Goal: Task Accomplishment & Management: Use online tool/utility

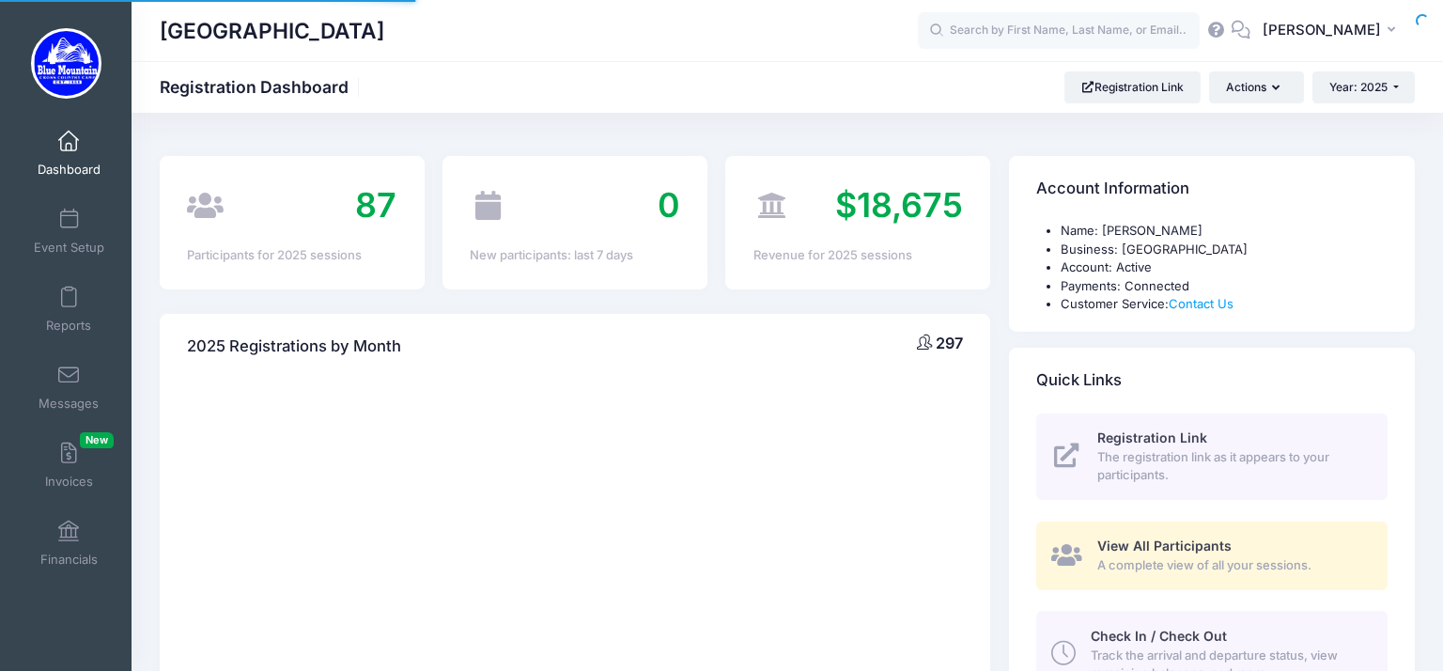
select select
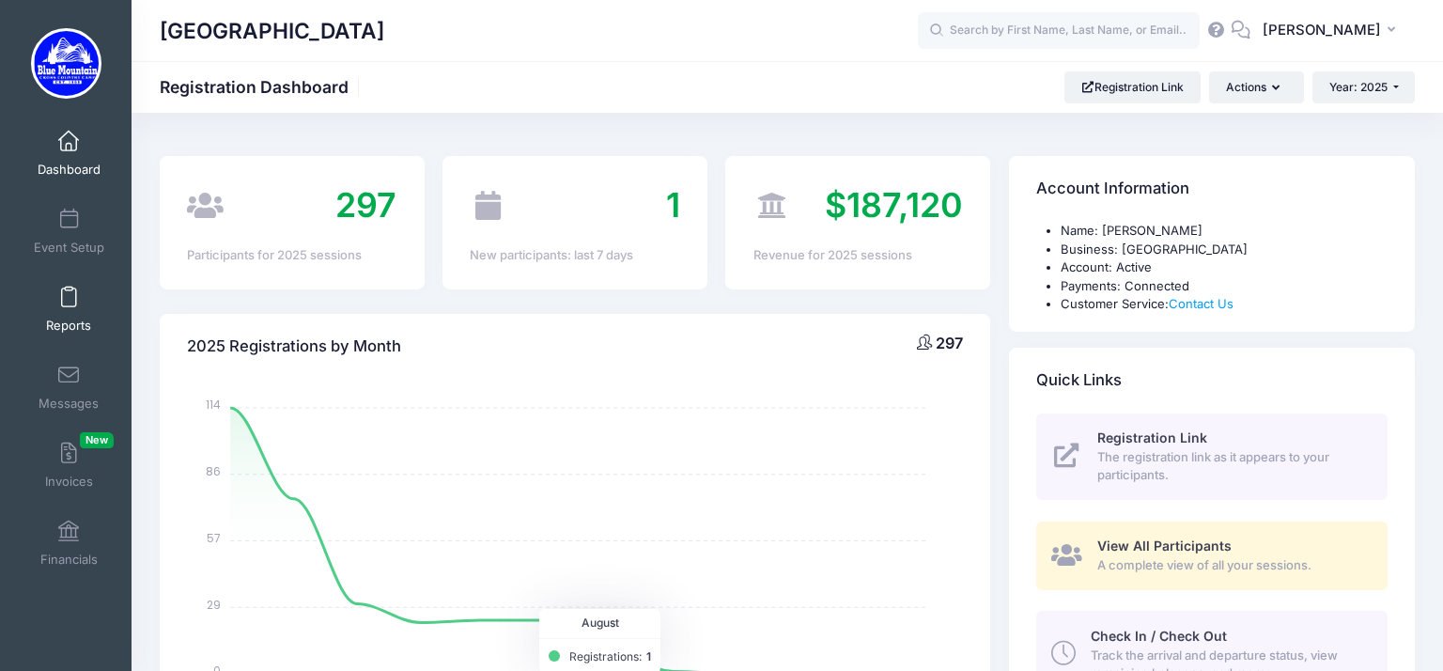
click at [69, 291] on span at bounding box center [69, 298] width 0 height 21
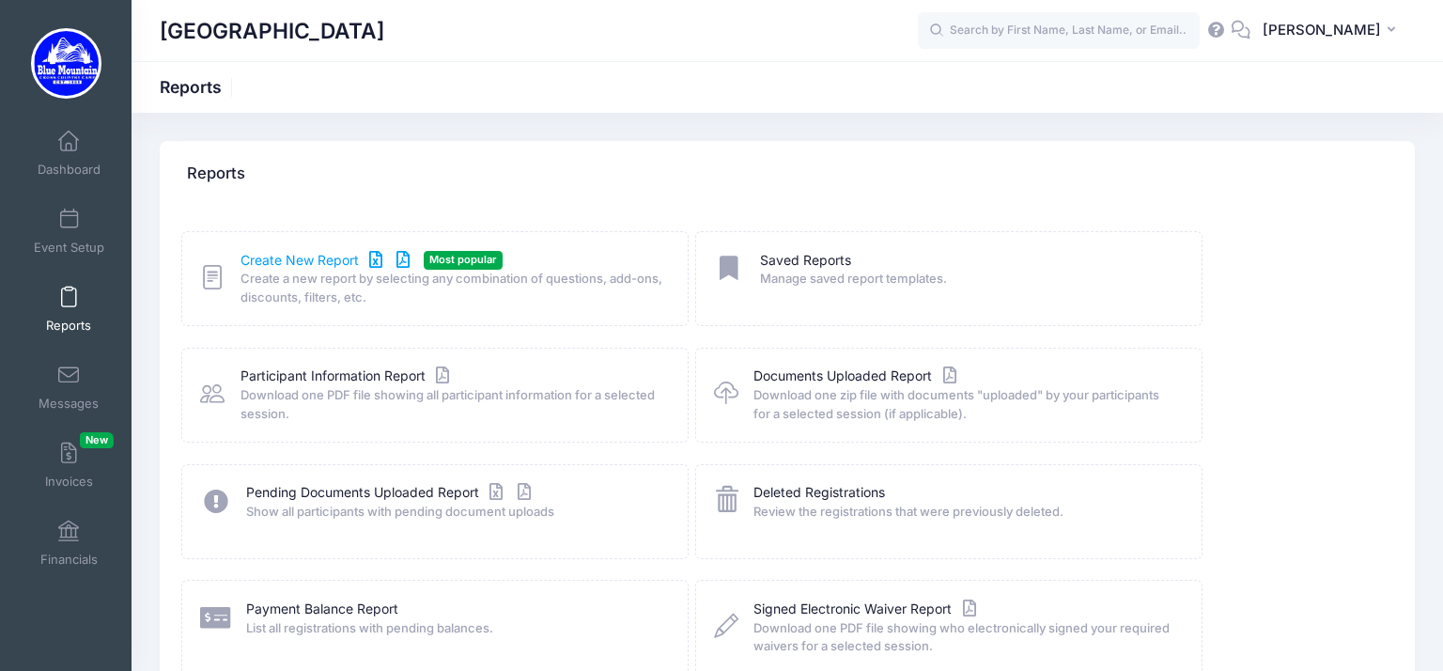
click at [253, 267] on link "Create New Report" at bounding box center [328, 261] width 175 height 20
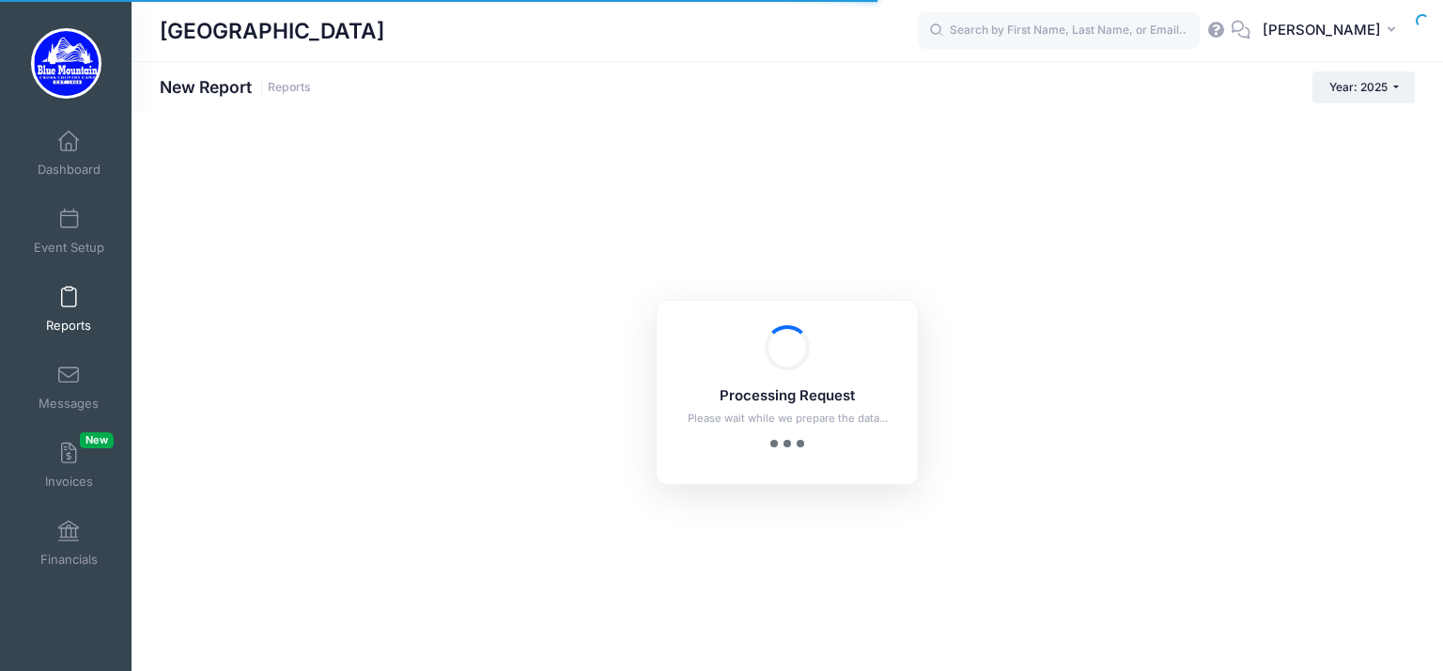
checkbox input "true"
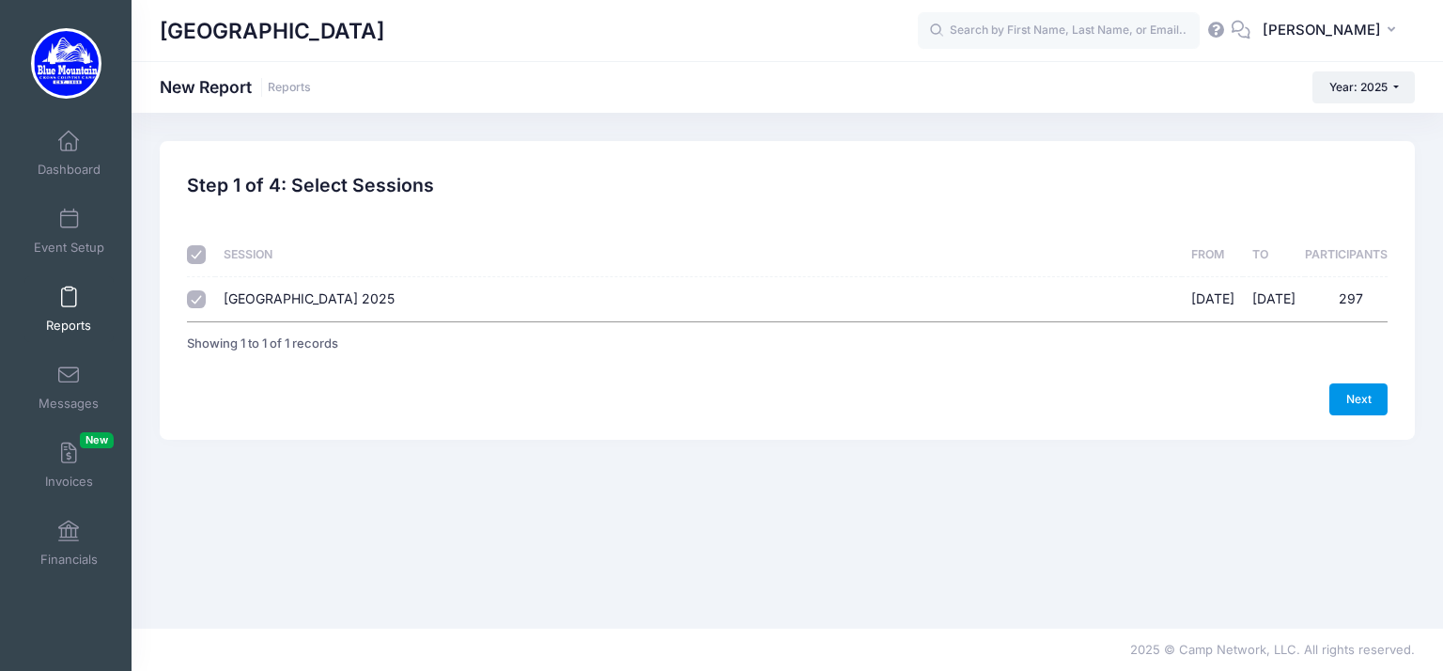
click at [1351, 409] on link "Next" at bounding box center [1359, 399] width 58 height 32
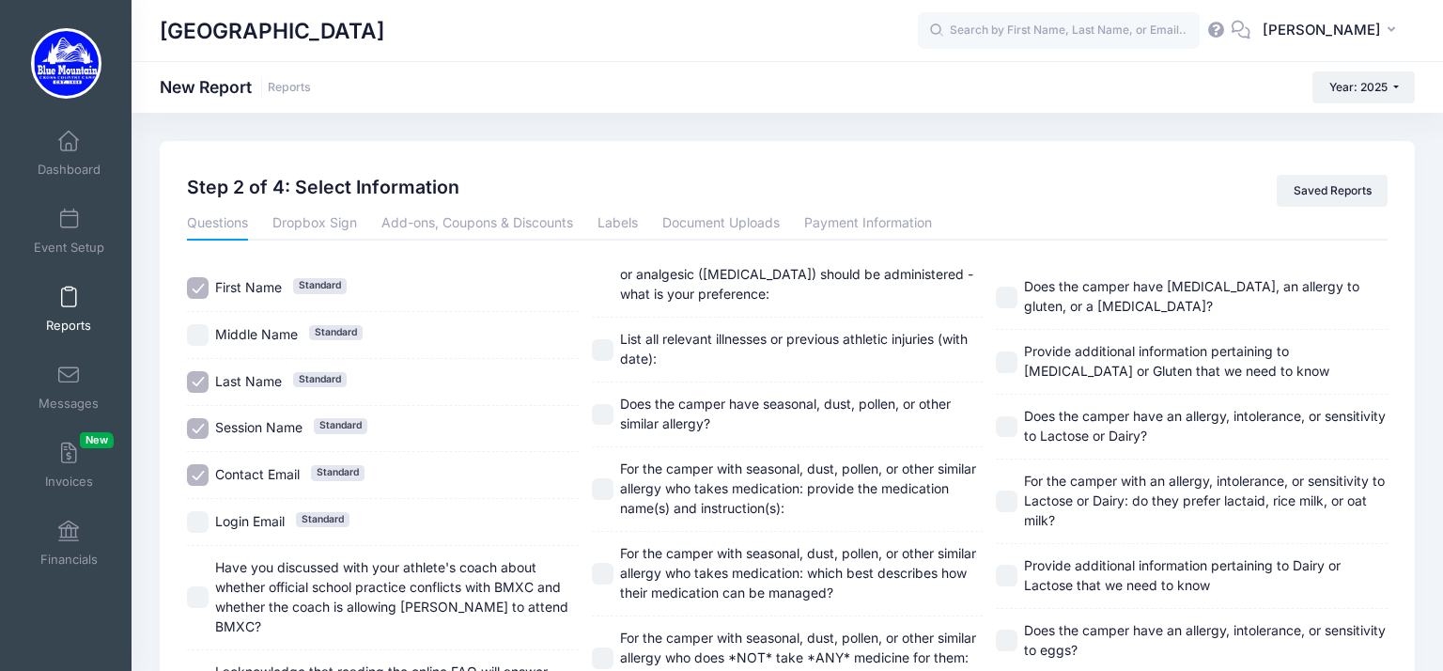
click at [205, 428] on input "Session Name Standard" at bounding box center [198, 429] width 22 height 22
checkbox input "false"
click at [195, 468] on input "Contact Email Standard" at bounding box center [198, 475] width 22 height 22
checkbox input "false"
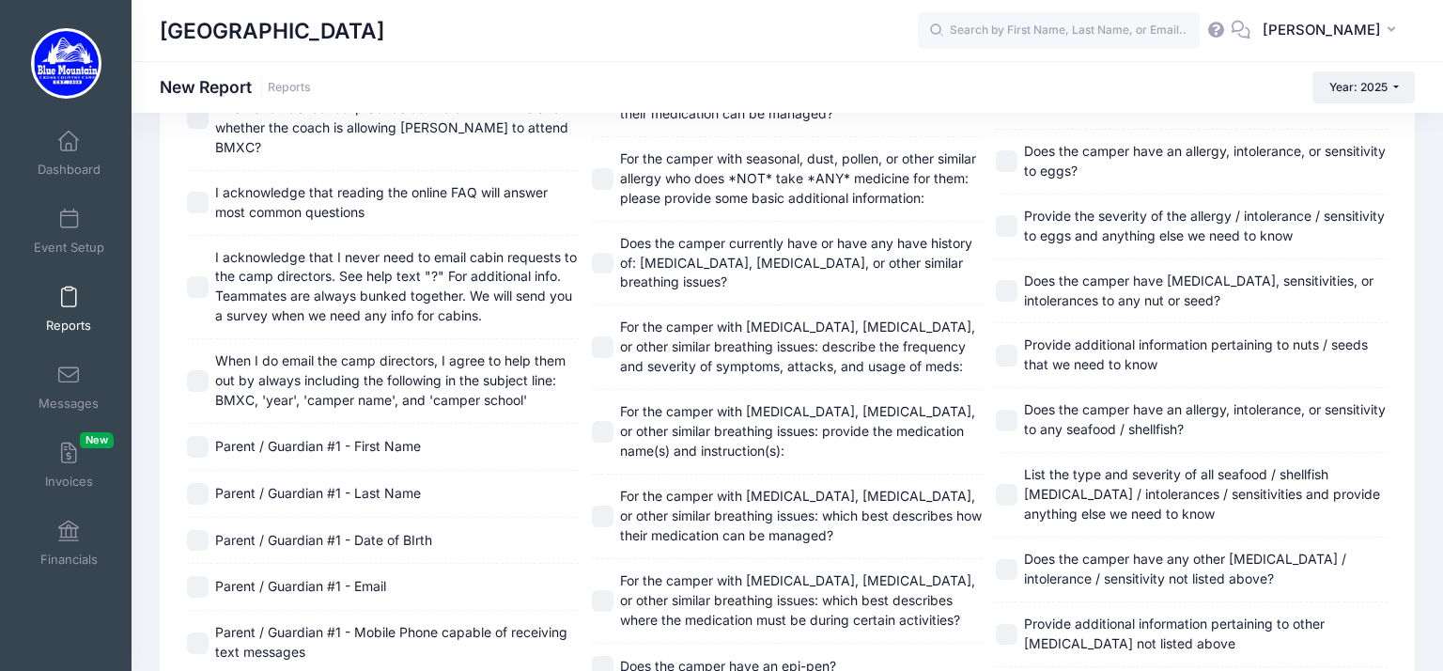
scroll to position [486, 0]
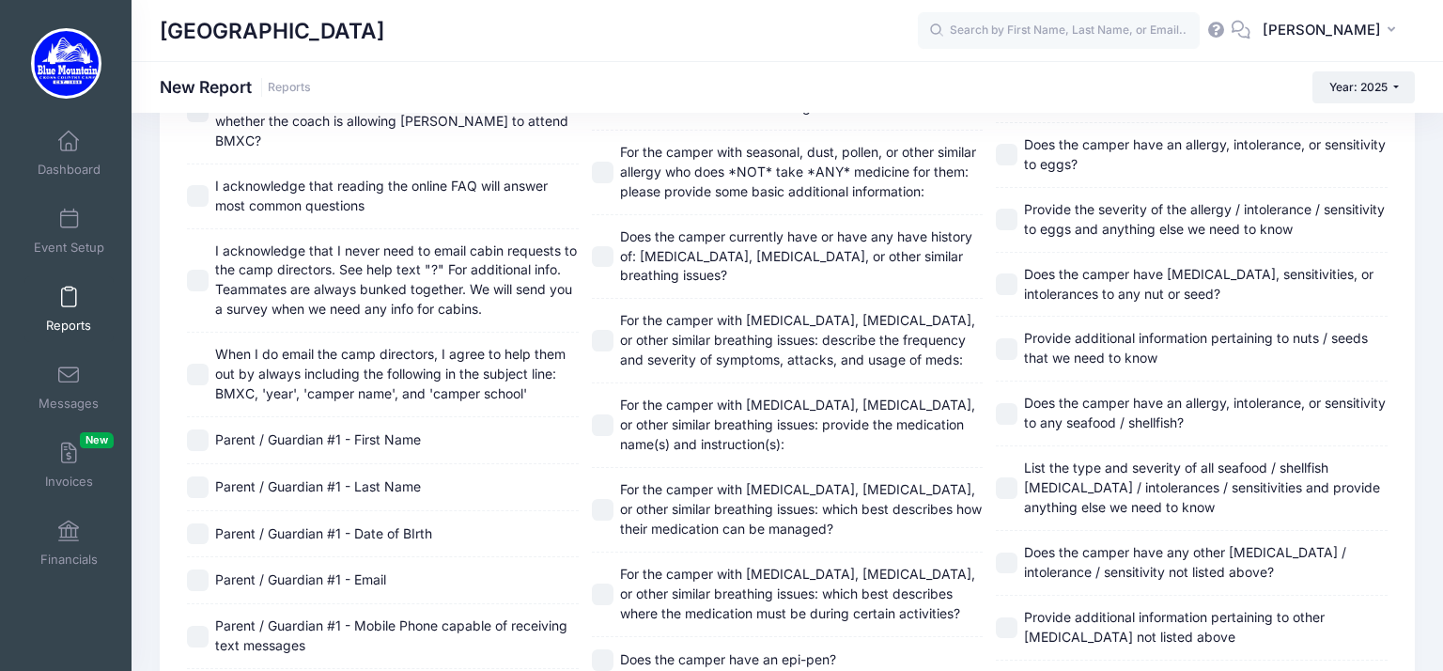
click at [193, 429] on input "Parent / Guardian #1 - First Name" at bounding box center [198, 440] width 22 height 22
click at [196, 429] on input "Parent / Guardian #1 - First Name" at bounding box center [198, 440] width 22 height 22
checkbox input "true"
click at [200, 476] on input "Parent / Guardian #1 - Last Name" at bounding box center [198, 487] width 22 height 22
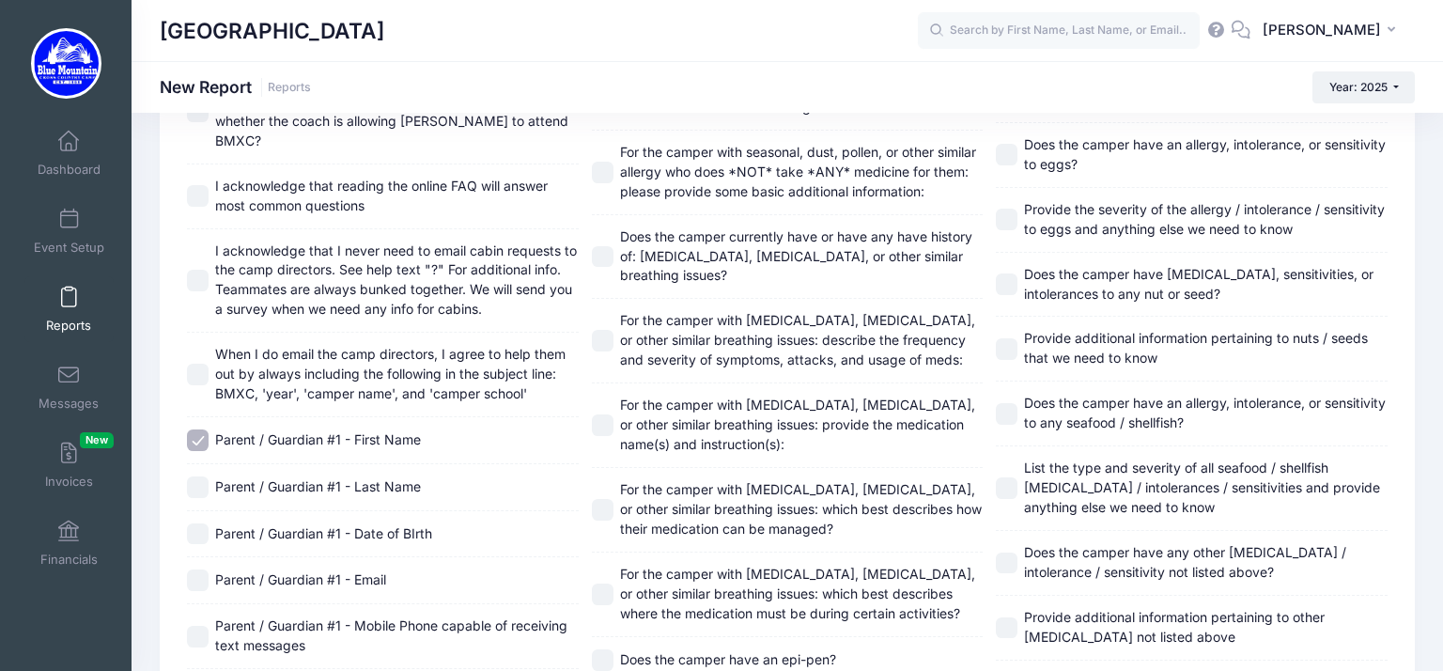
checkbox input "true"
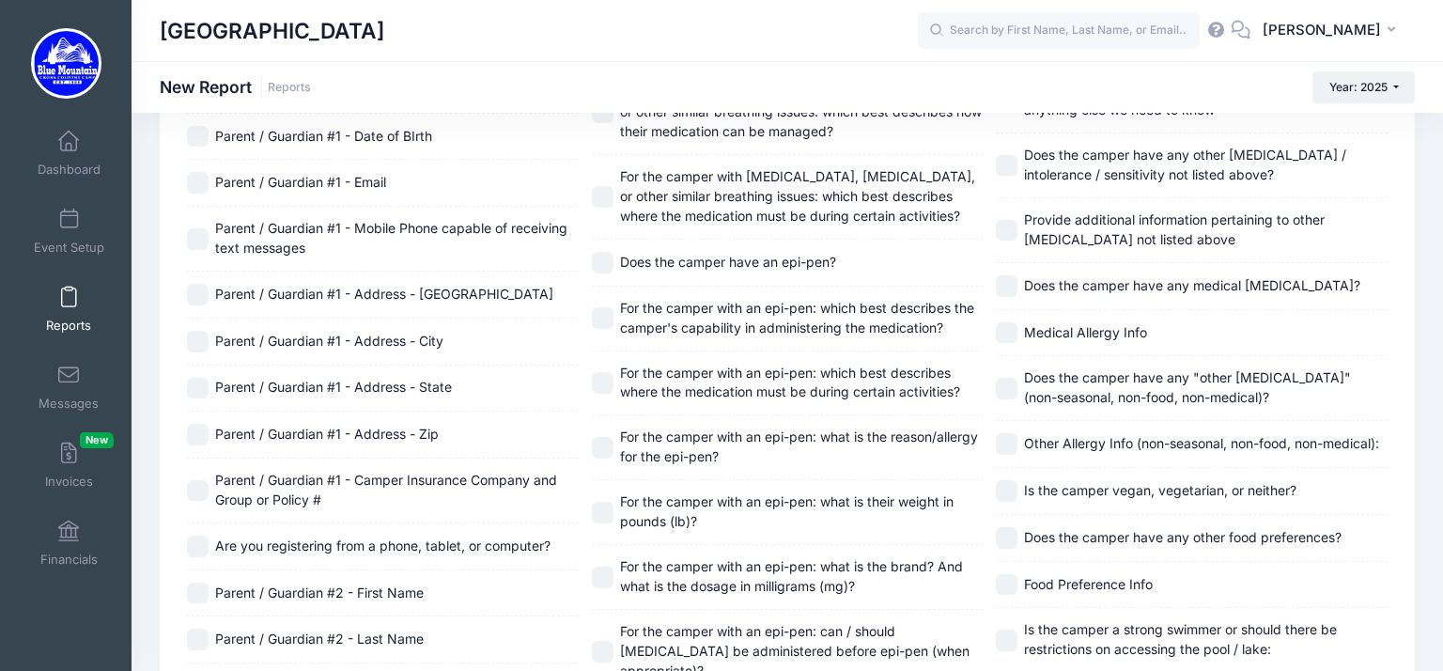
scroll to position [882, 0]
click at [202, 229] on input "Parent / Guardian #1 - Mobile Phone capable of receiving text messages" at bounding box center [198, 240] width 22 height 22
checkbox input "true"
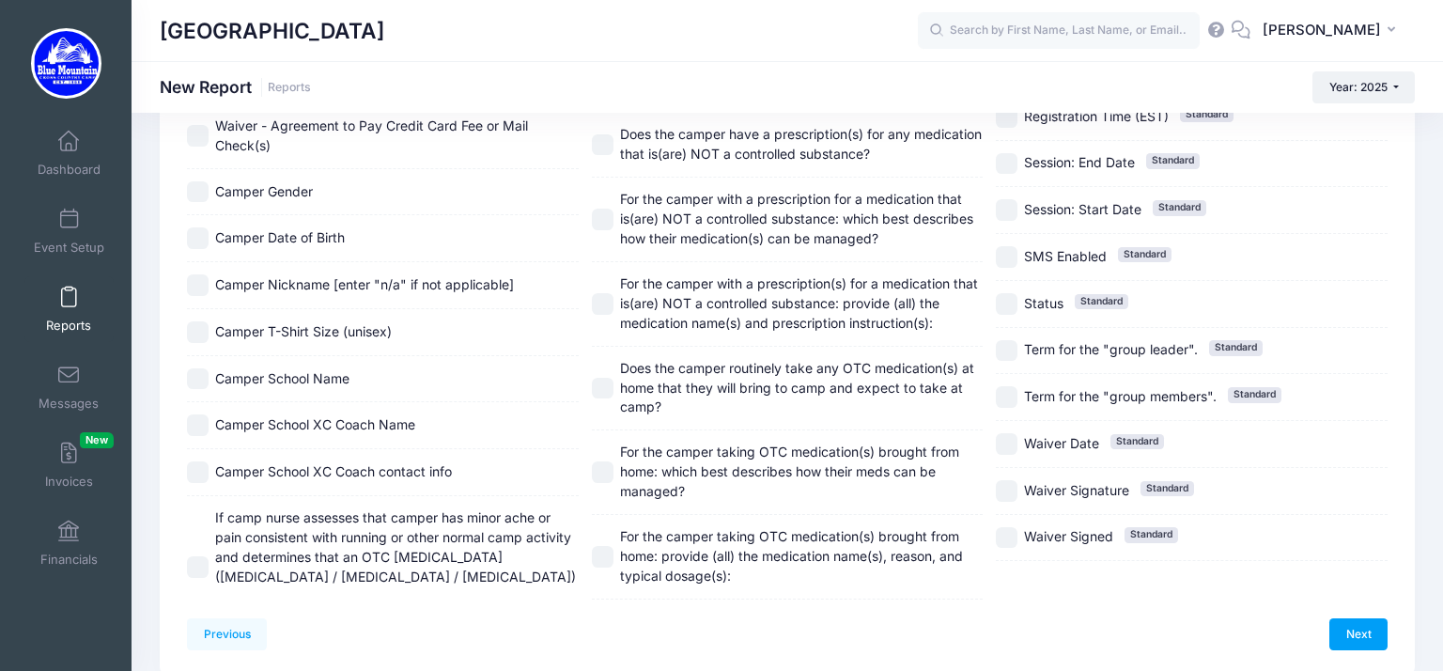
scroll to position [2094, 0]
click at [1380, 632] on link "Next" at bounding box center [1359, 636] width 58 height 32
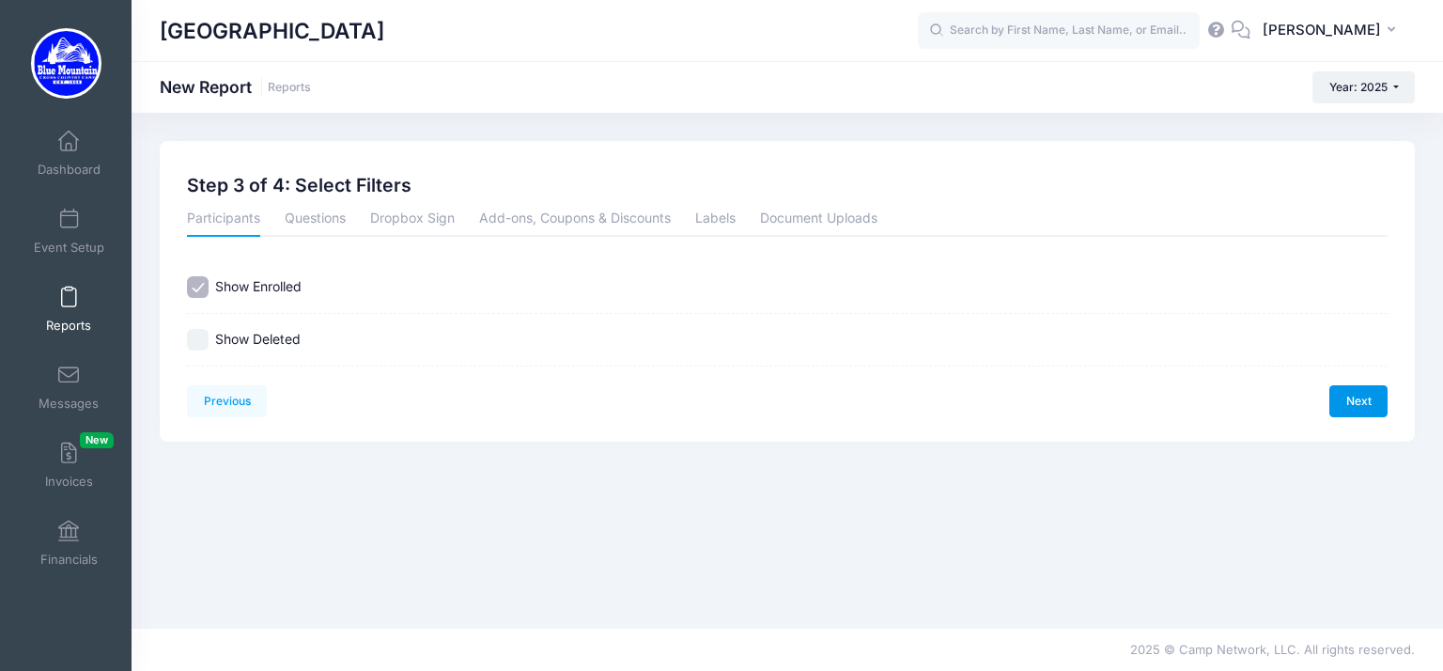
scroll to position [0, 0]
click at [1358, 402] on link "Next" at bounding box center [1359, 401] width 58 height 32
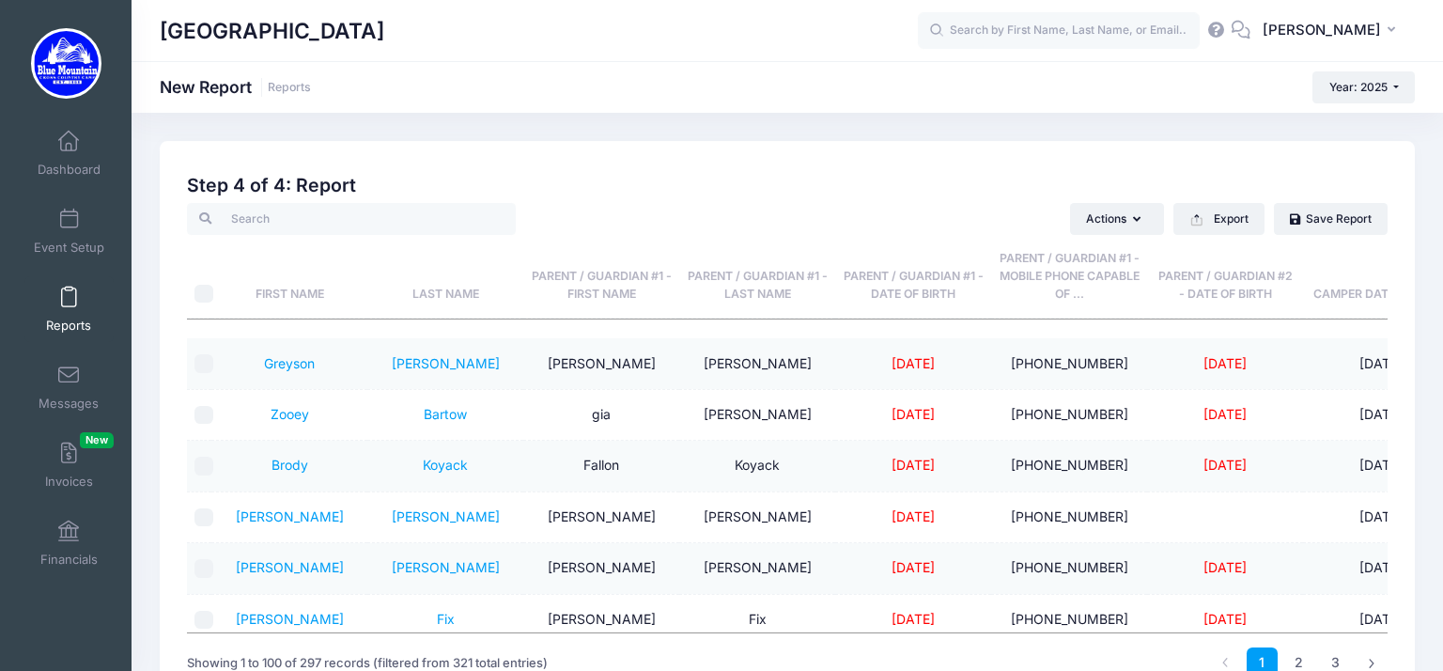
click at [204, 296] on input "\a \a" at bounding box center [204, 294] width 19 height 19
checkbox input "true"
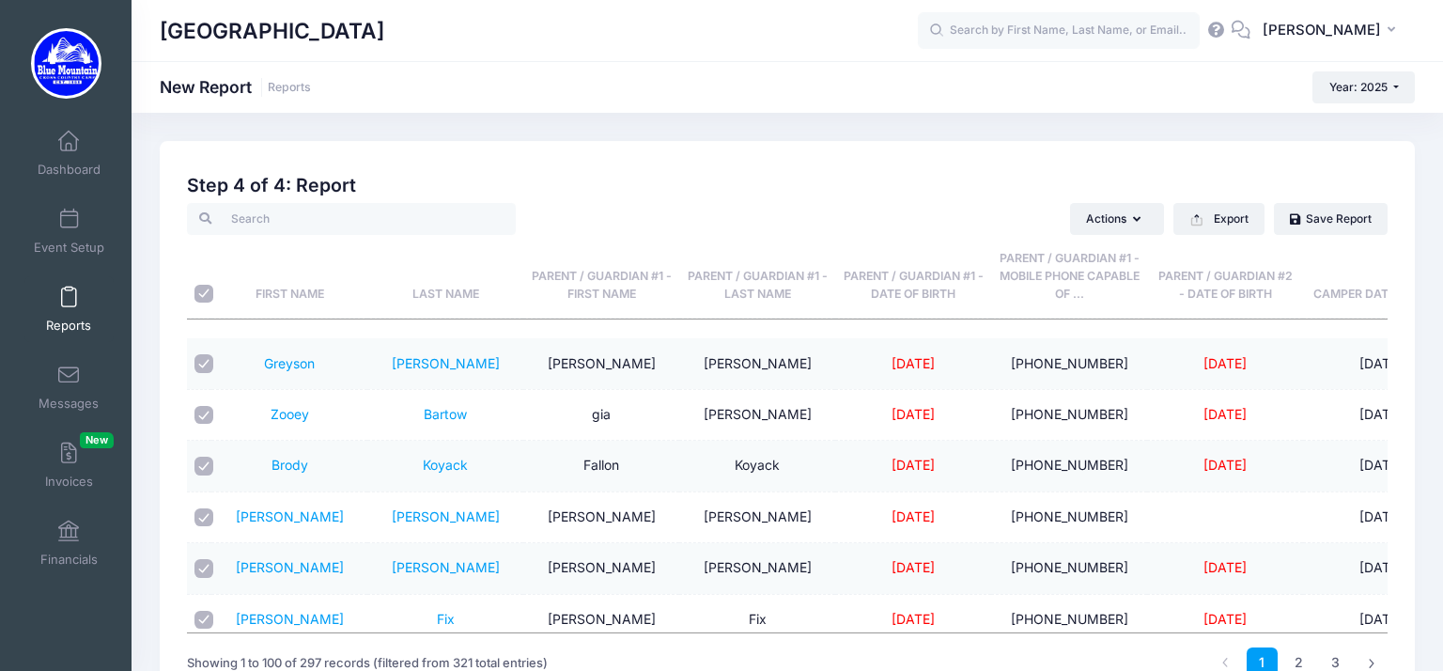
checkbox input "true"
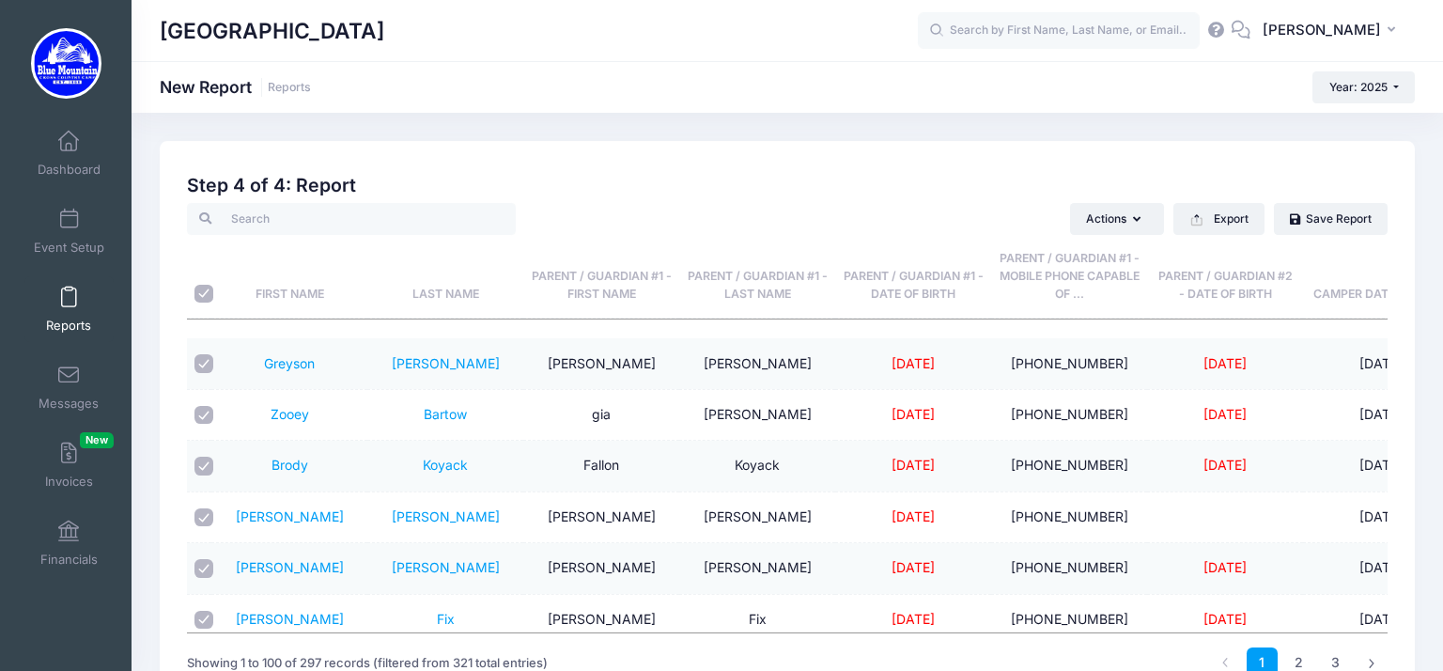
checkbox input "true"
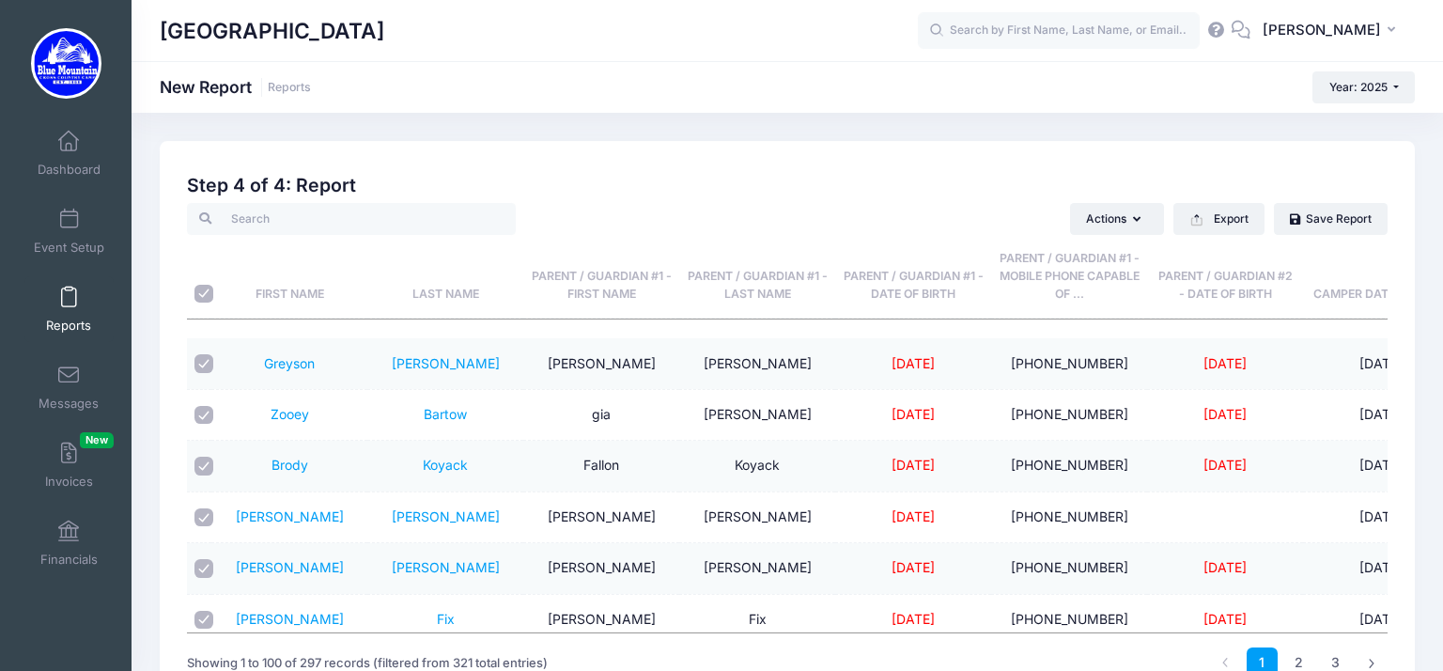
checkbox input "true"
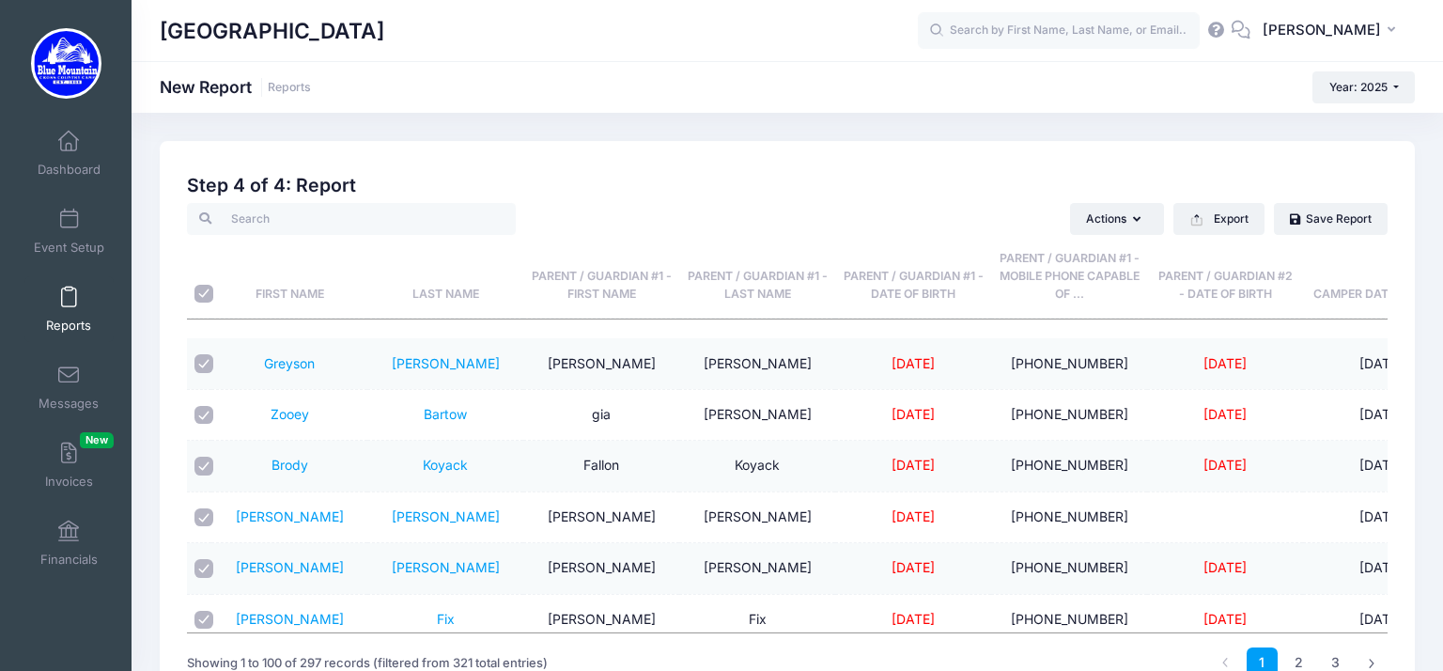
checkbox input "true"
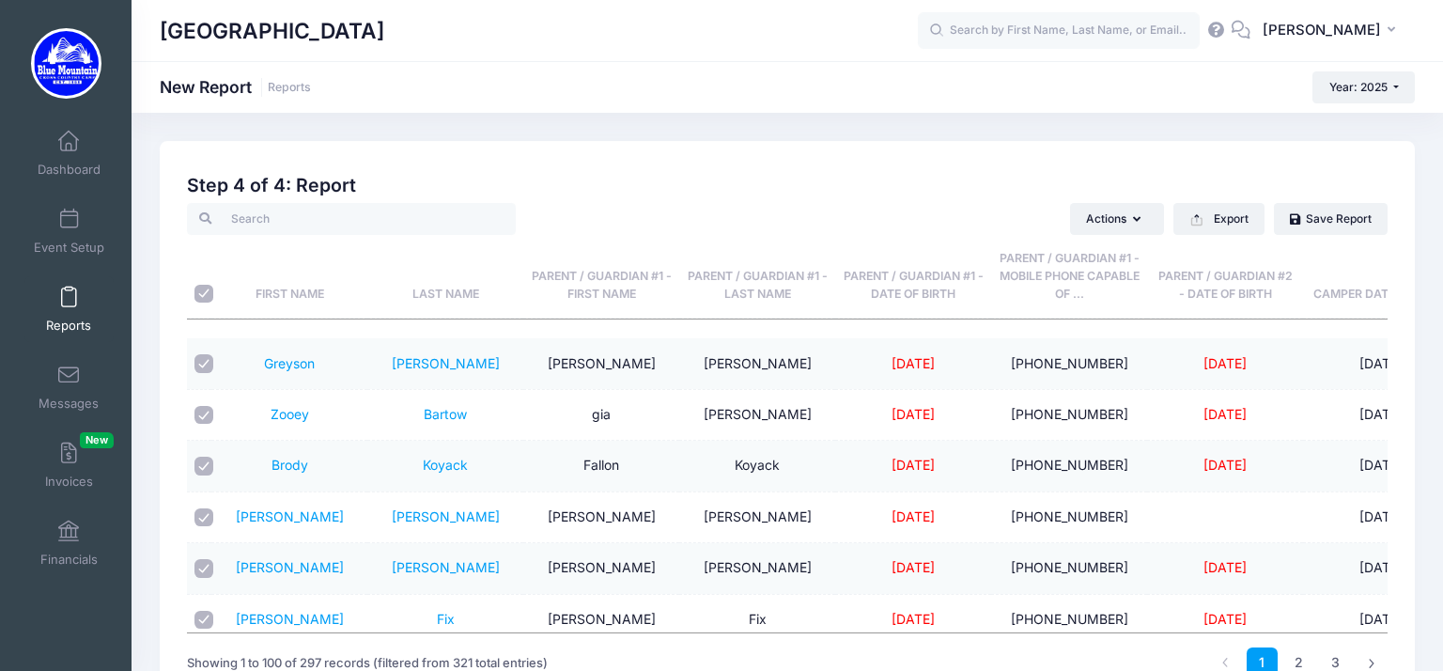
checkbox input "true"
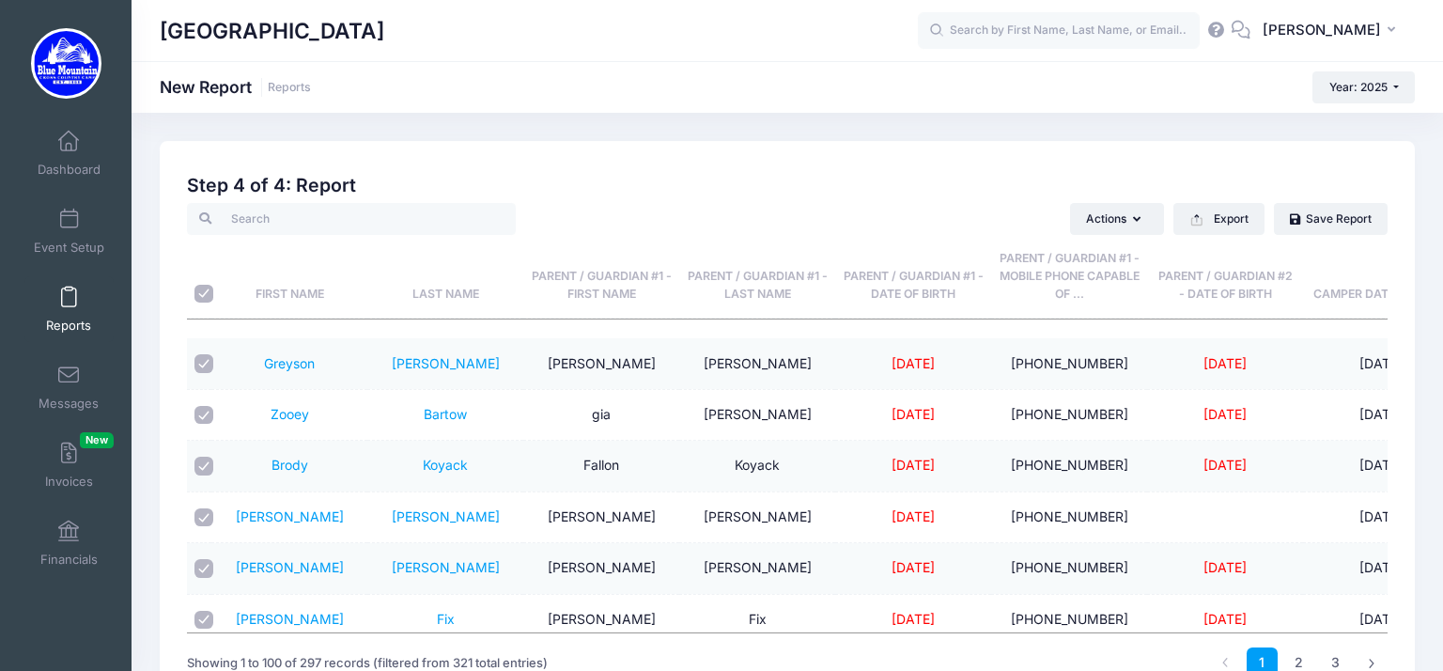
checkbox input "true"
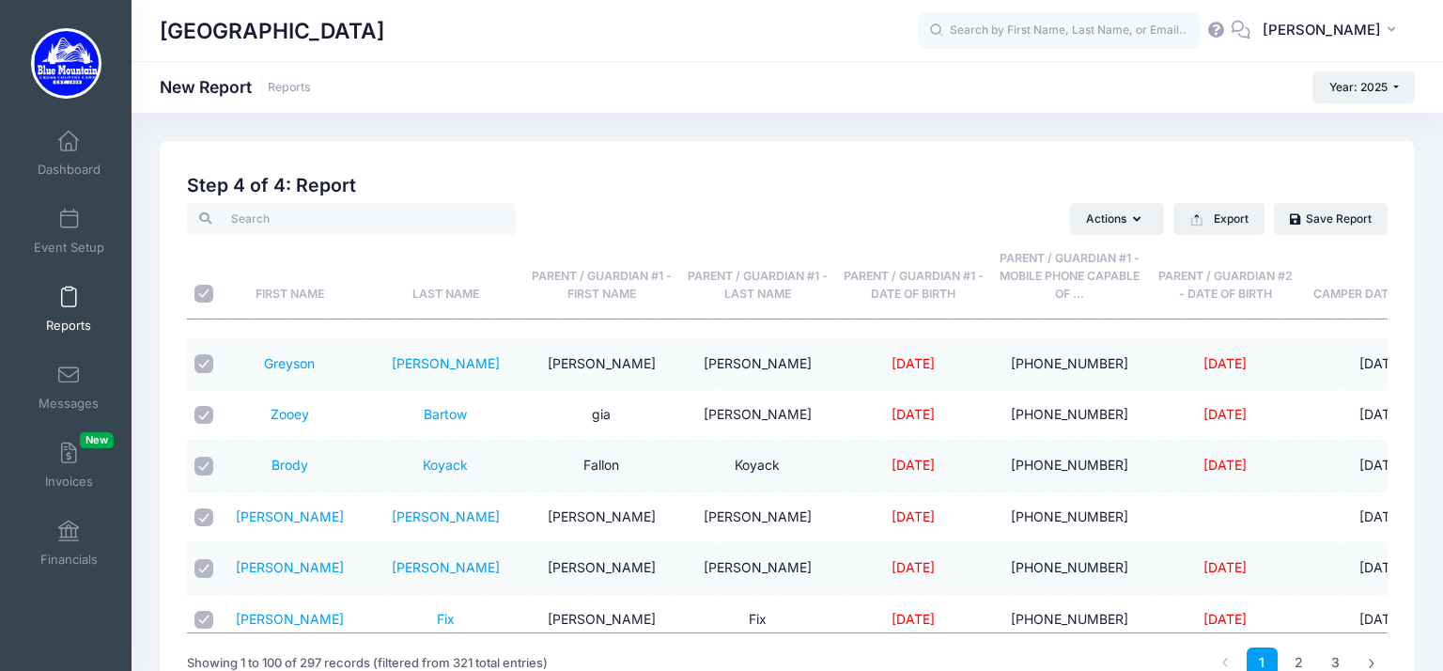
checkbox input "true"
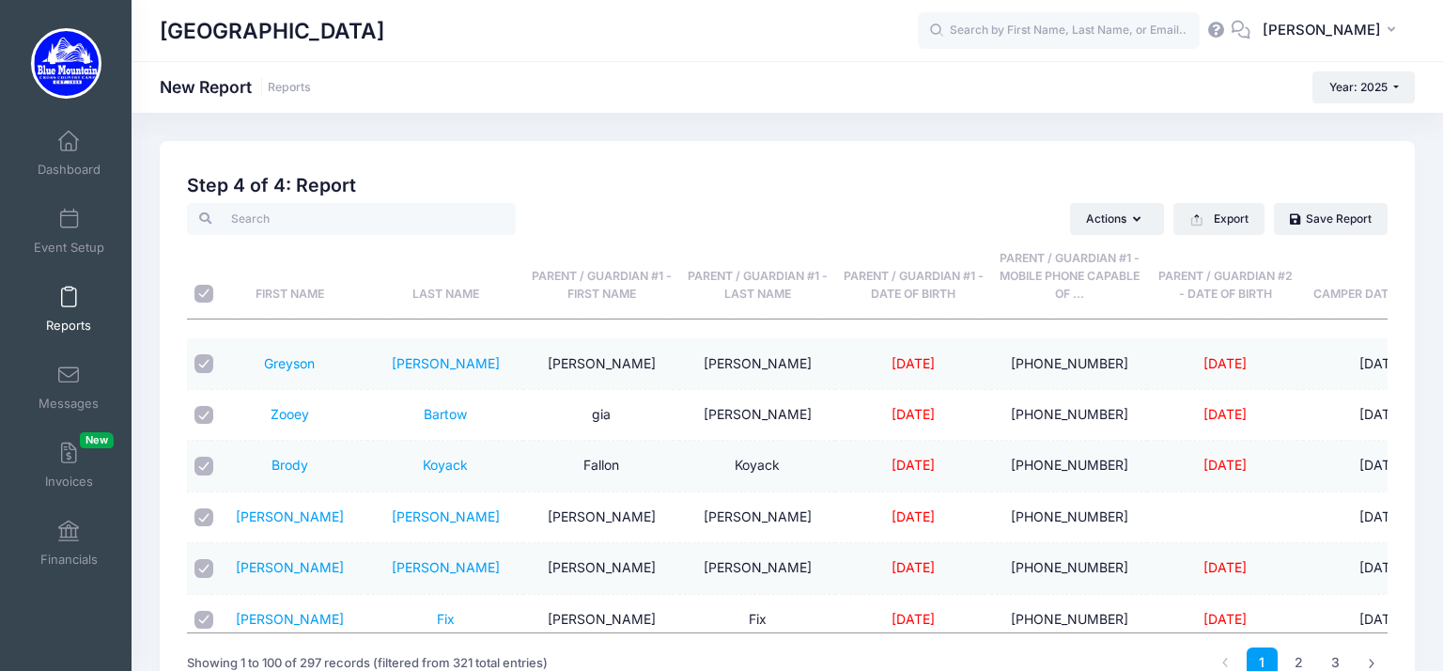
checkbox input "true"
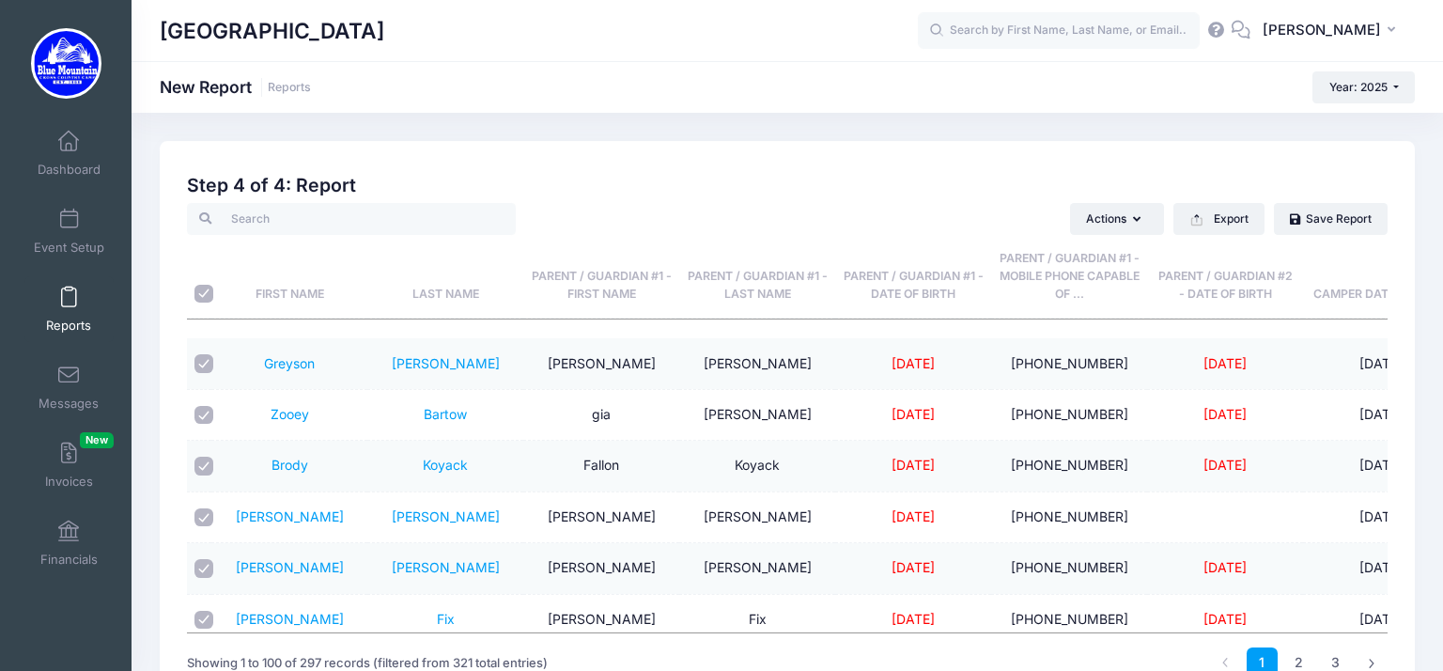
checkbox input "true"
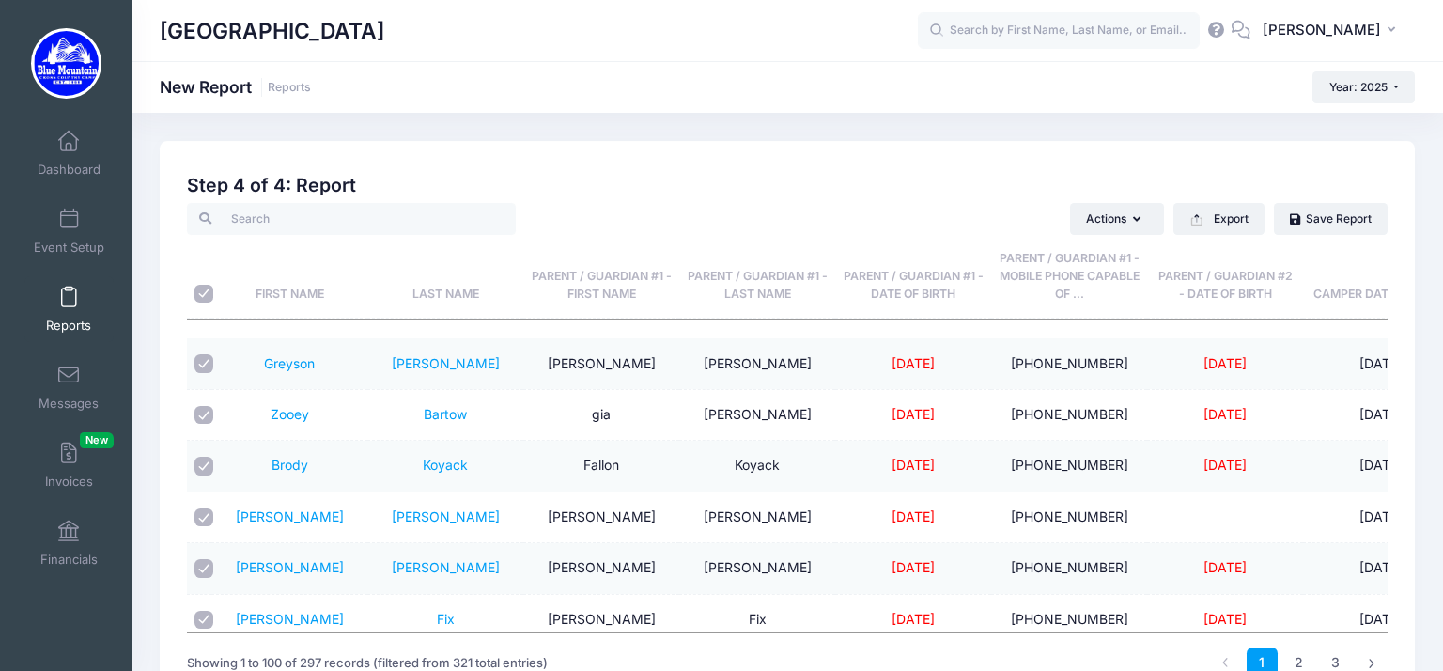
checkbox input "true"
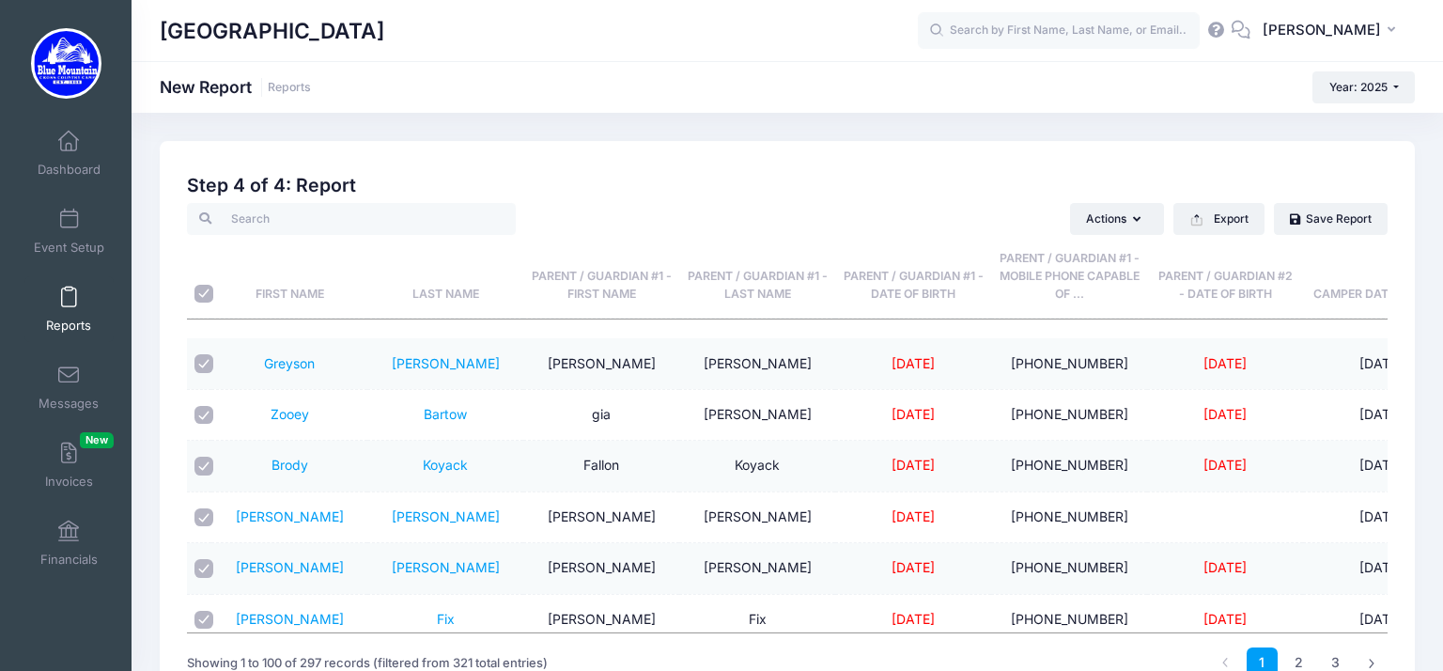
checkbox input "true"
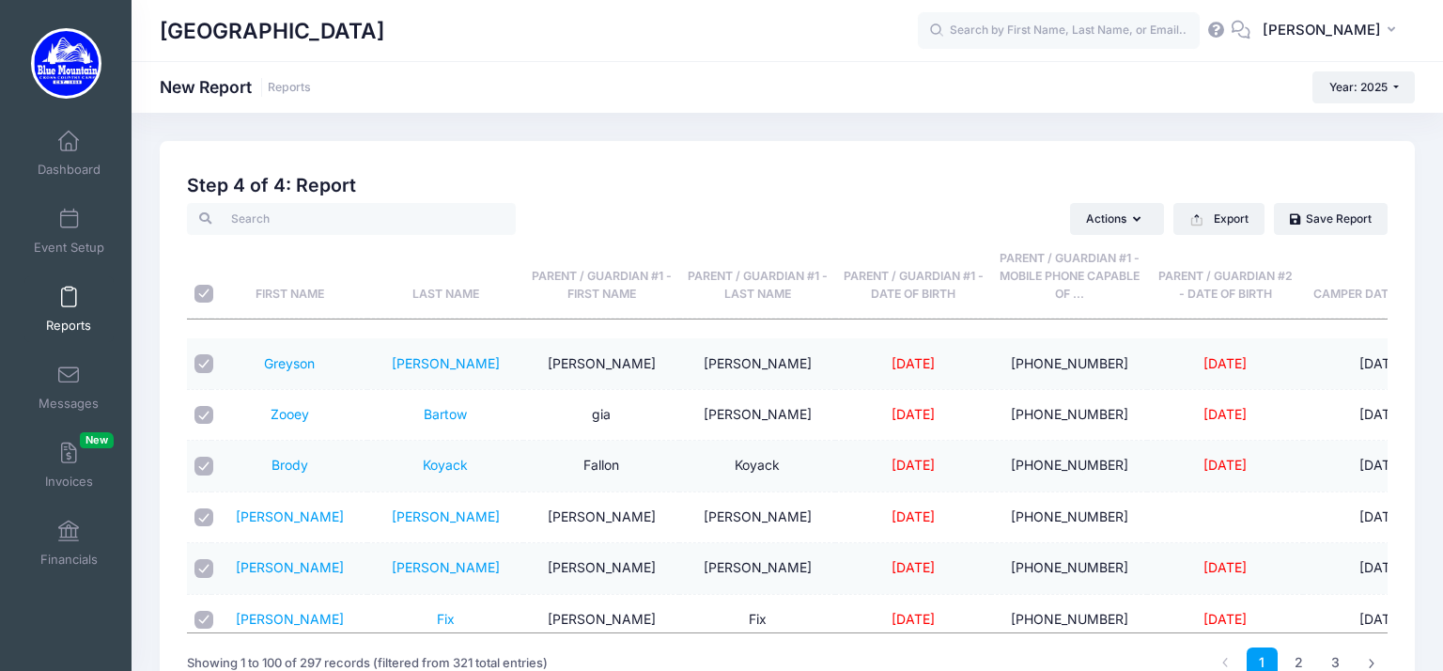
checkbox input "true"
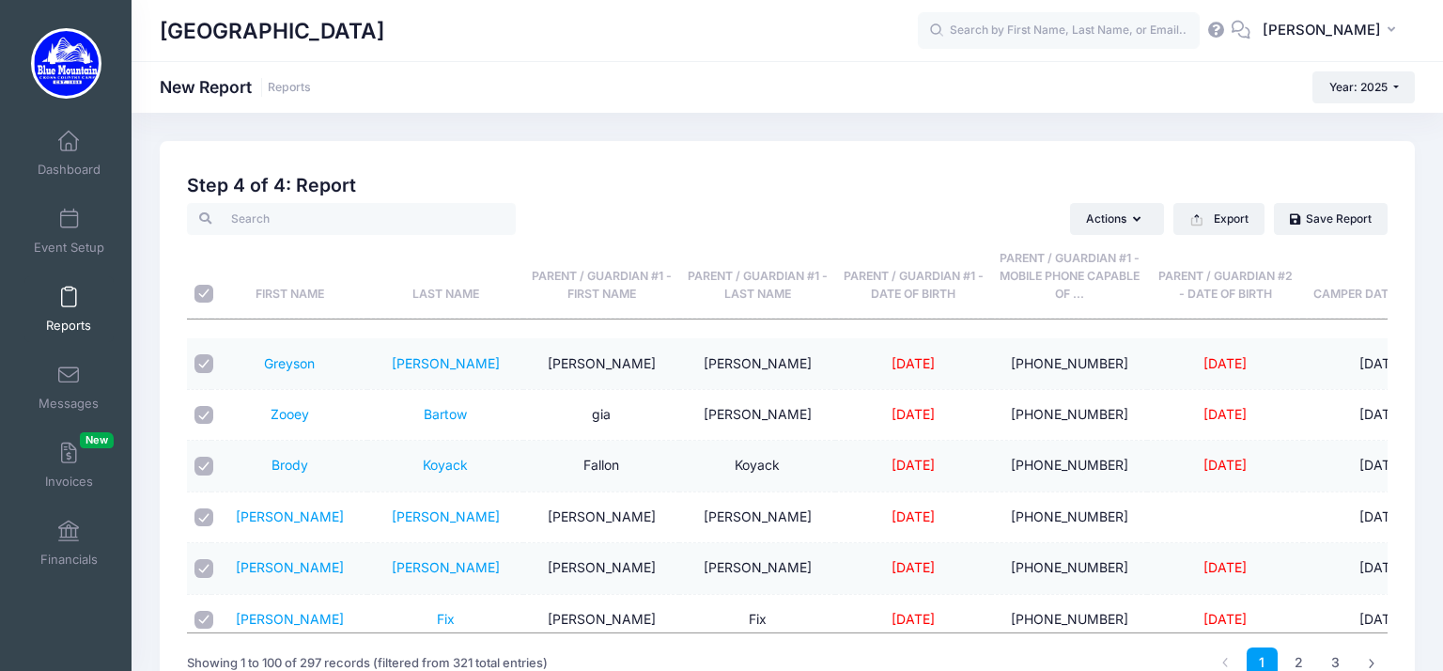
checkbox input "true"
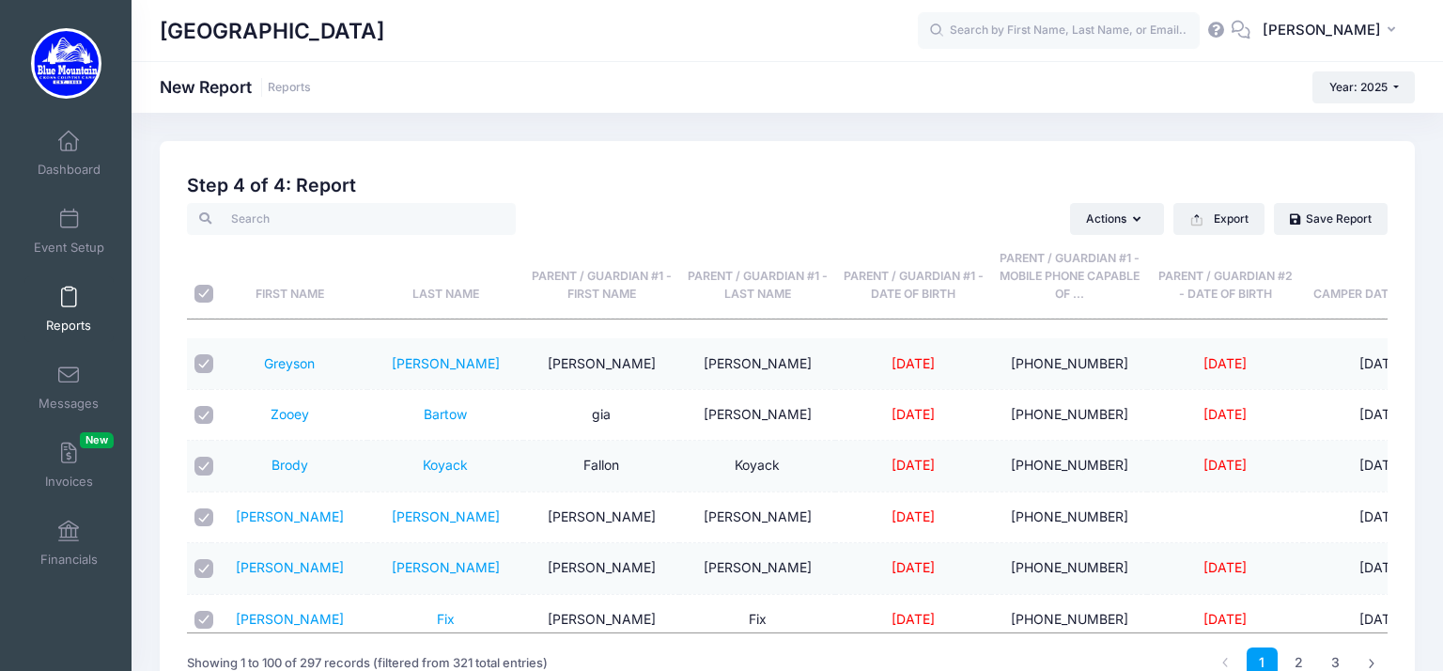
checkbox input "true"
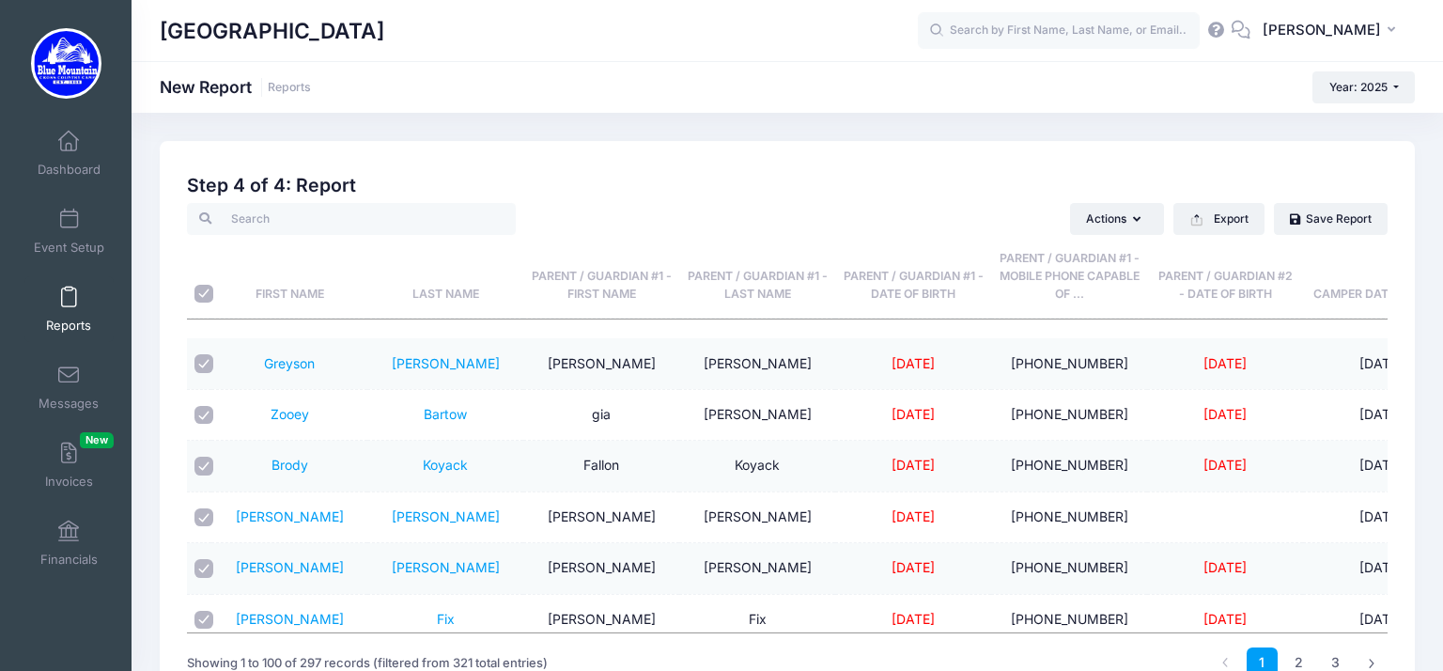
checkbox input "true"
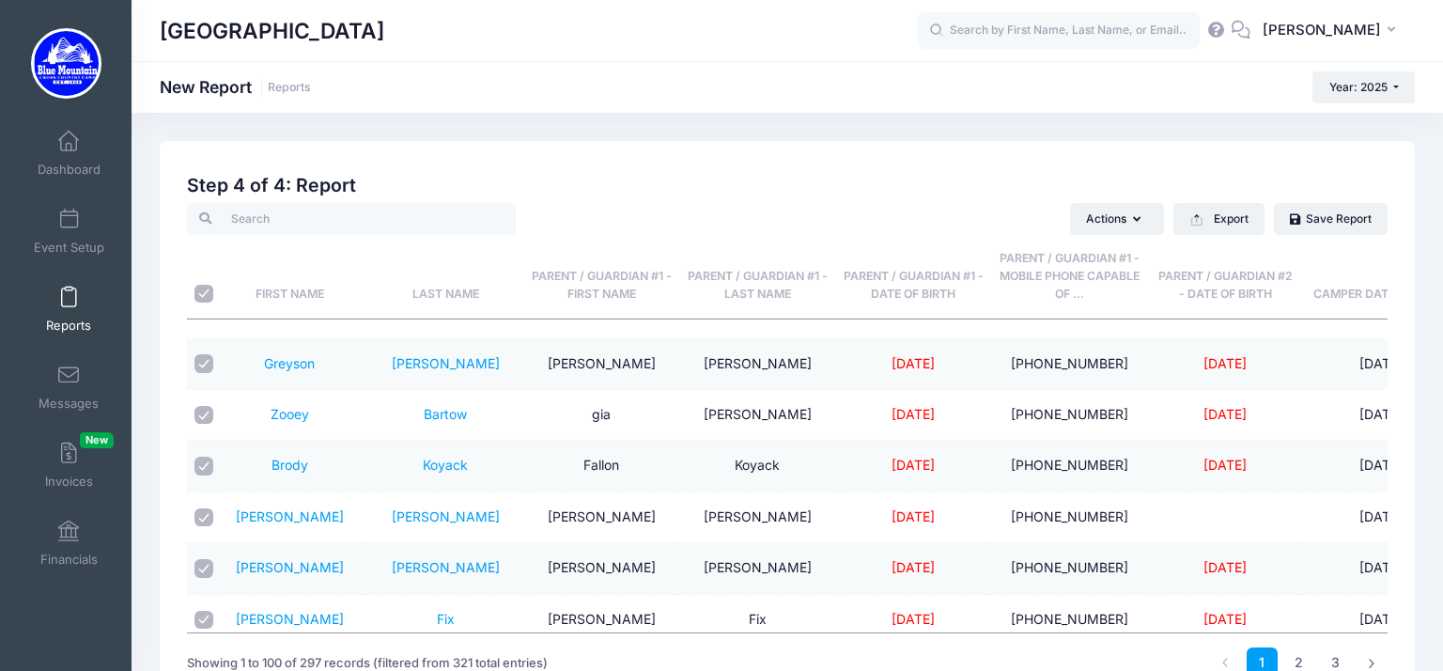
checkbox input "true"
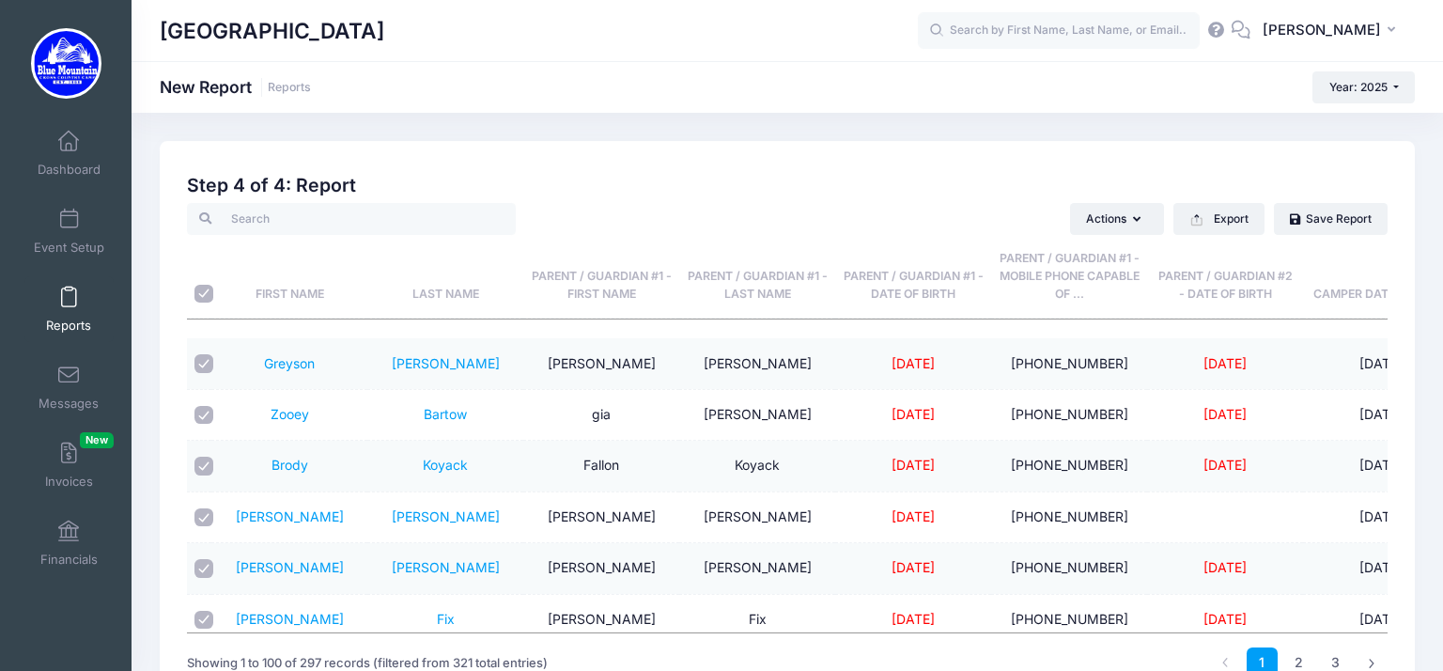
checkbox input "true"
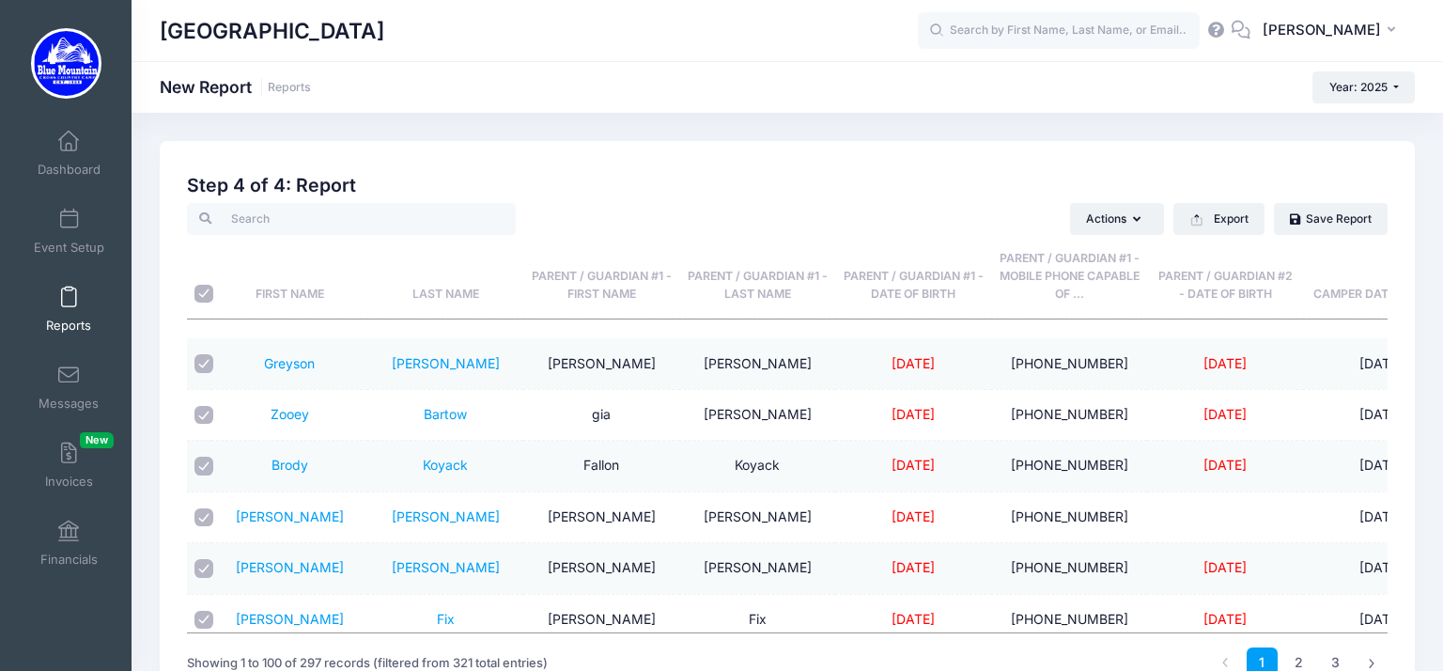
checkbox input "true"
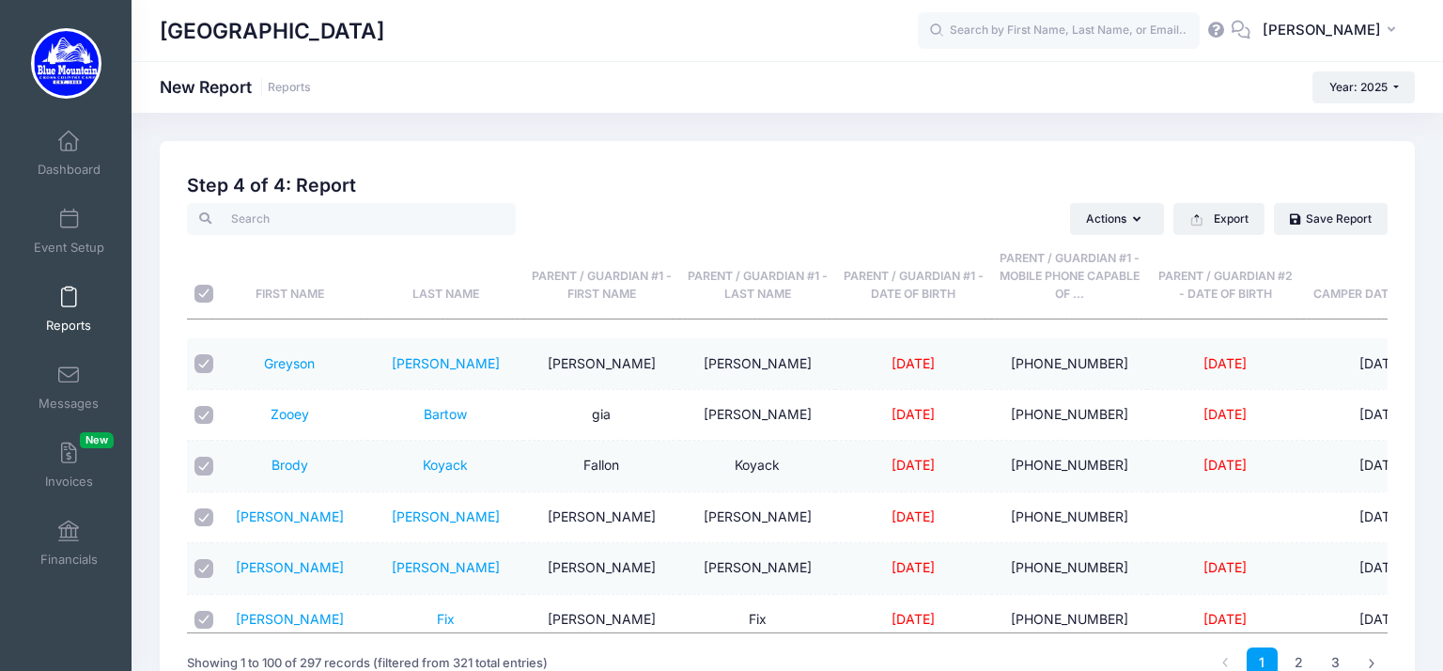
checkbox input "true"
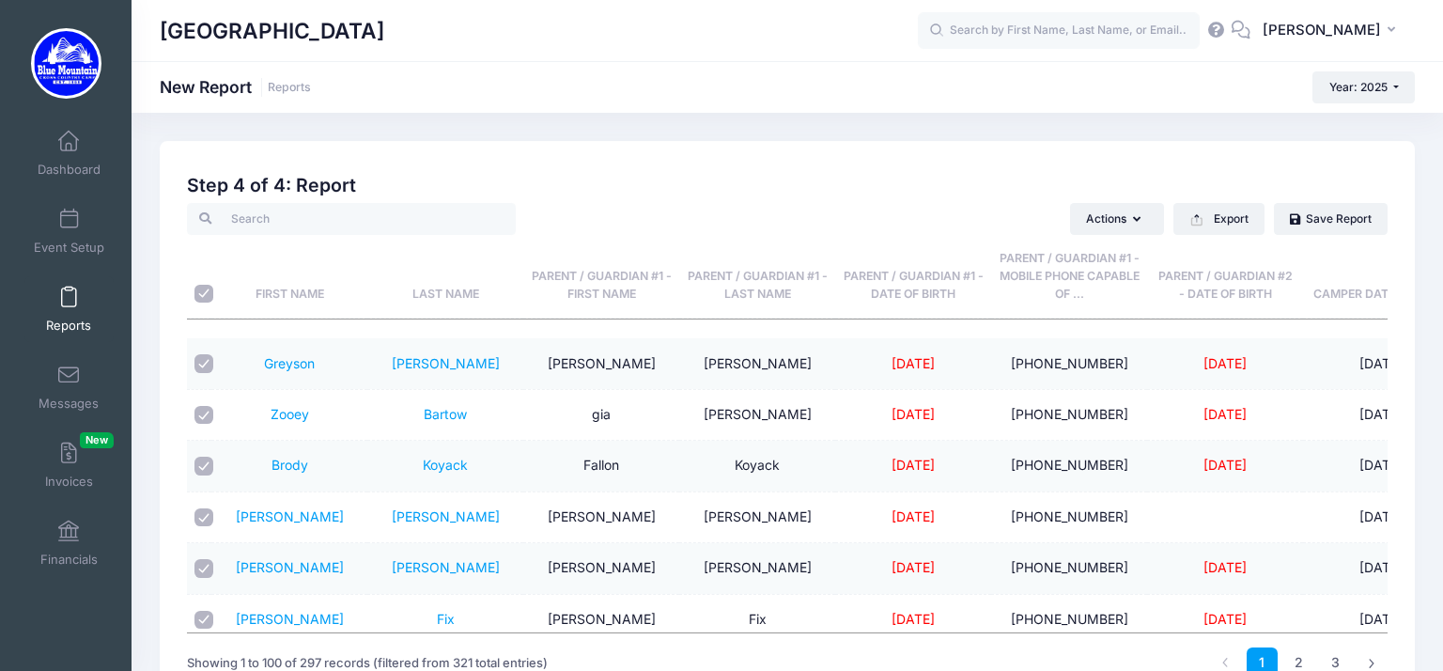
checkbox input "true"
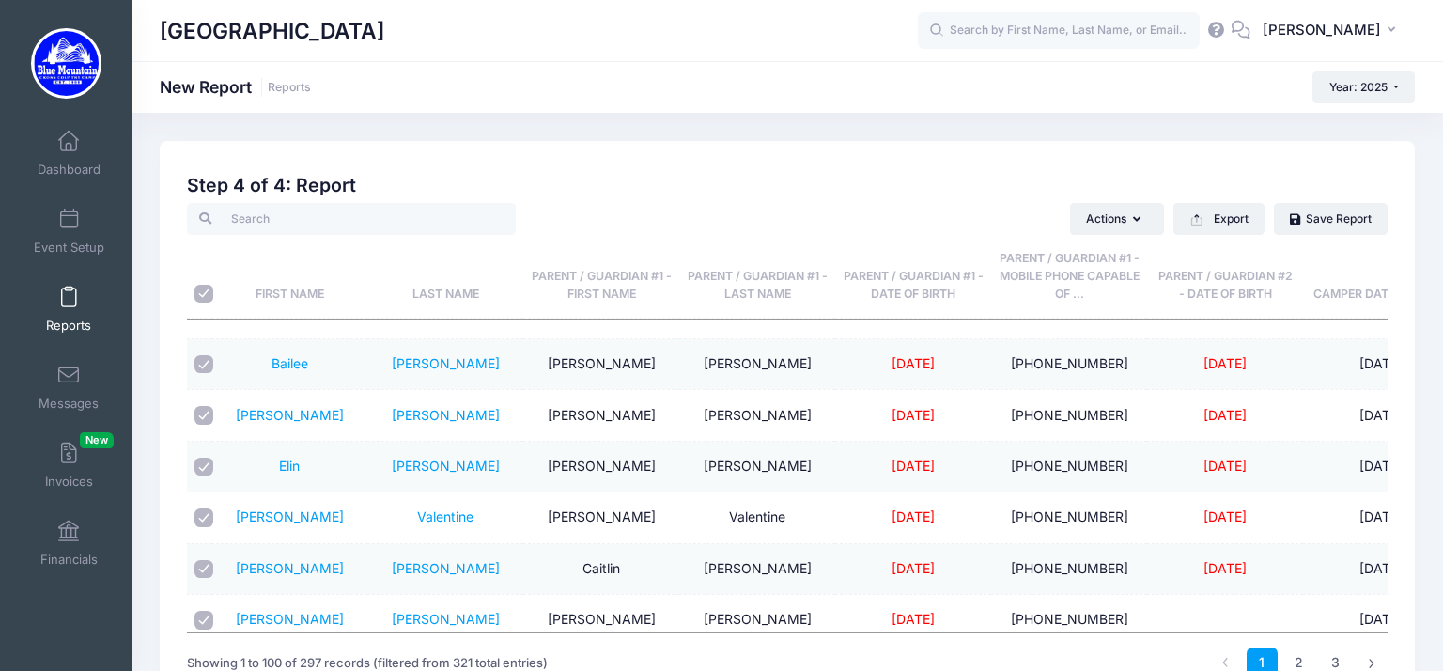
scroll to position [530, 0]
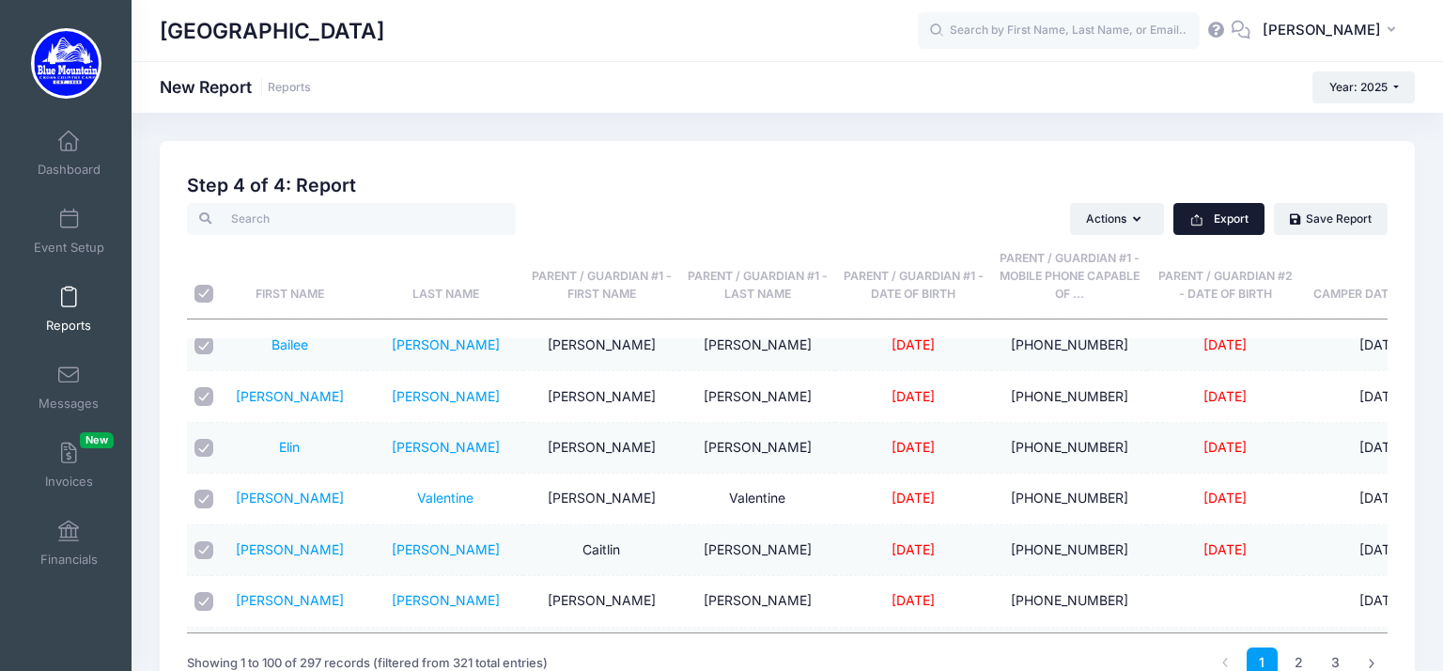
click at [1224, 217] on button "Export" at bounding box center [1219, 219] width 91 height 32
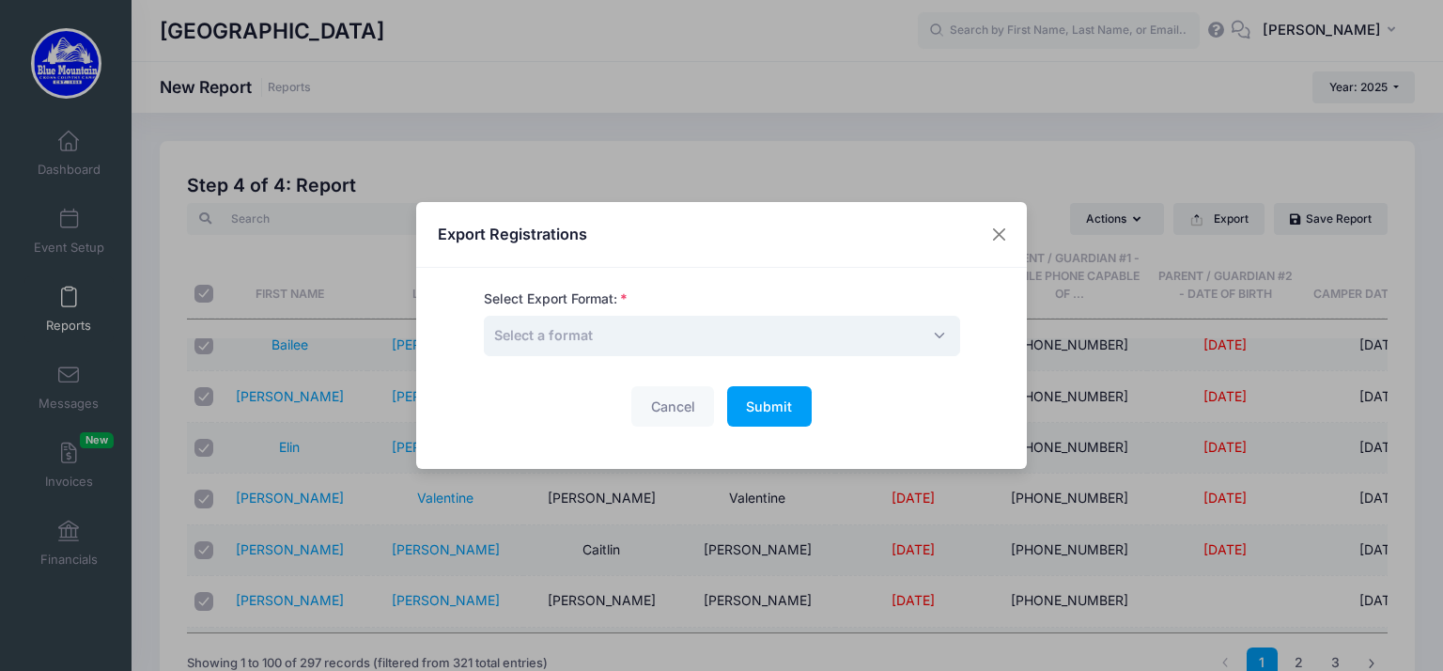
click at [888, 325] on span "Select a format" at bounding box center [722, 336] width 476 height 40
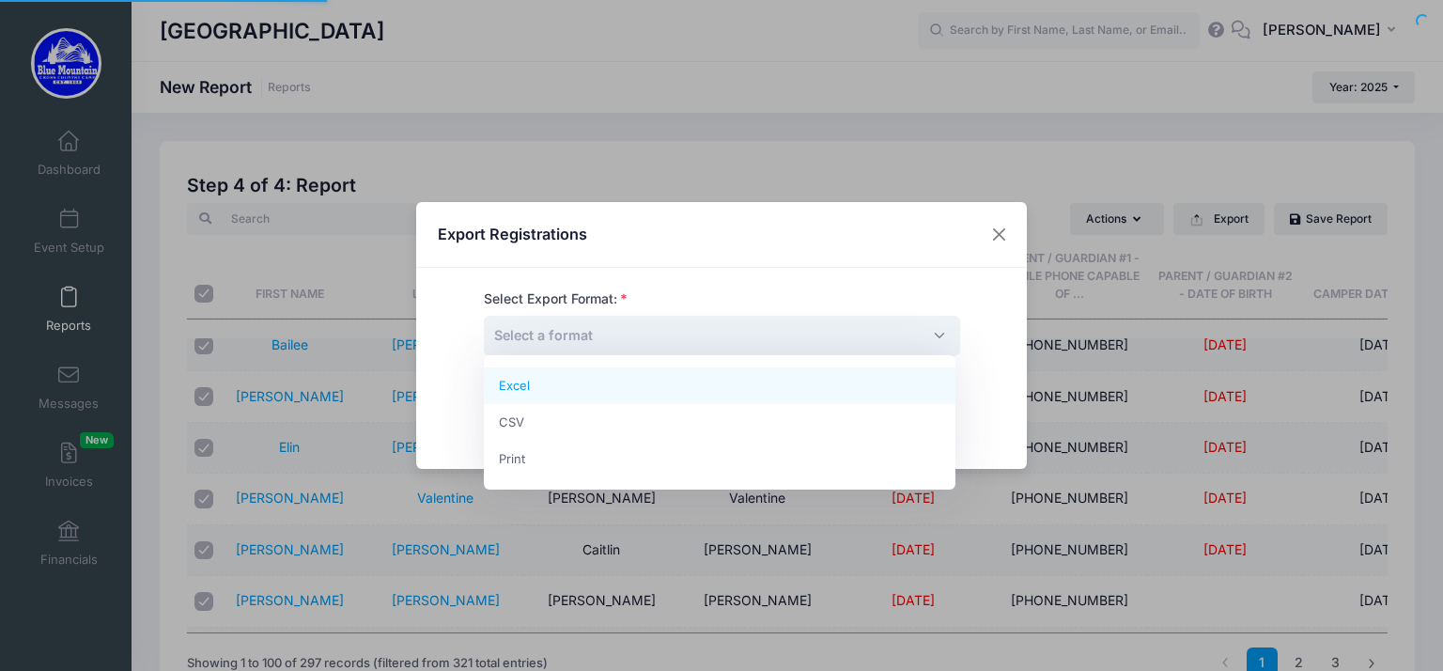
select select "excel"
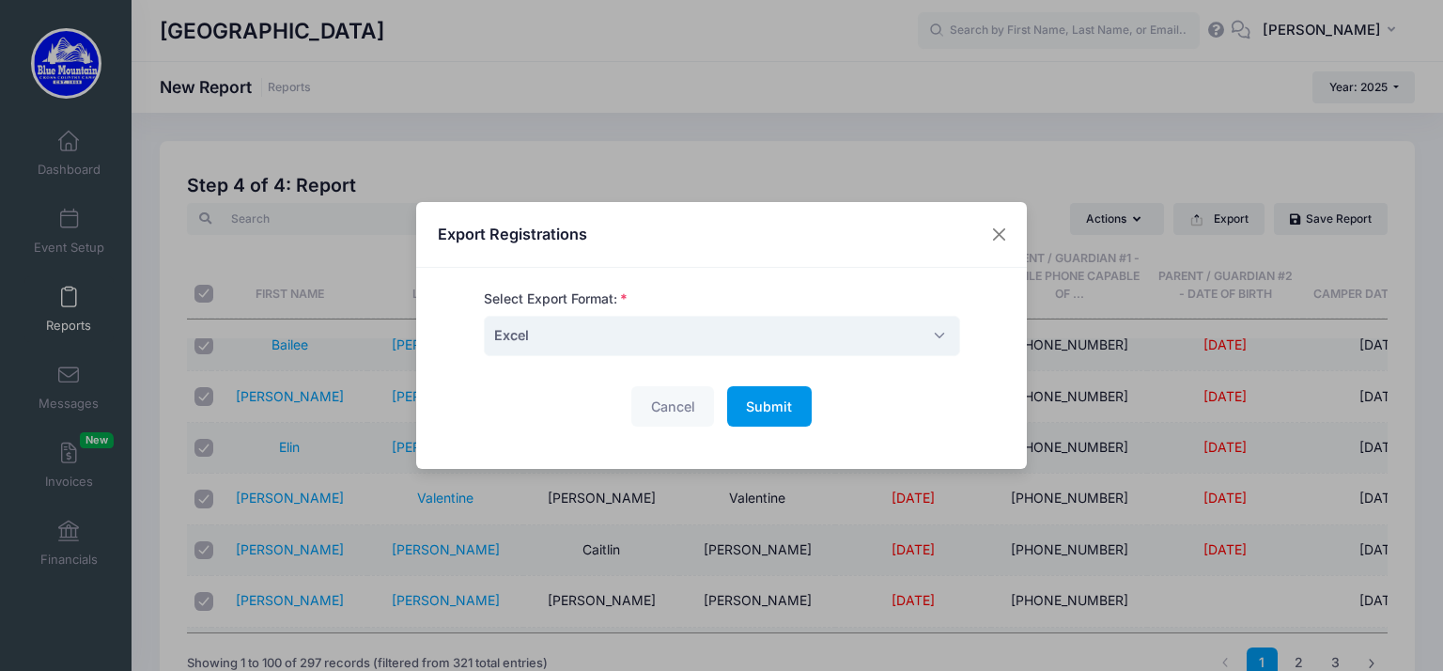
click at [771, 413] on button "Submit Please wait..." at bounding box center [769, 406] width 85 height 40
